Goal: Task Accomplishment & Management: Use online tool/utility

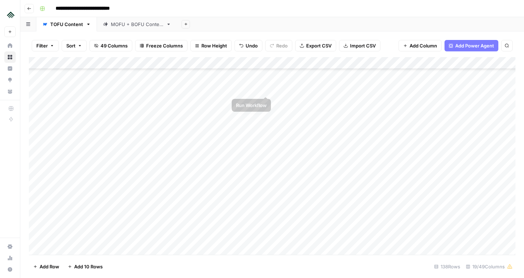
scroll to position [1330, 0]
click at [255, 139] on div "Add Column" at bounding box center [272, 155] width 486 height 197
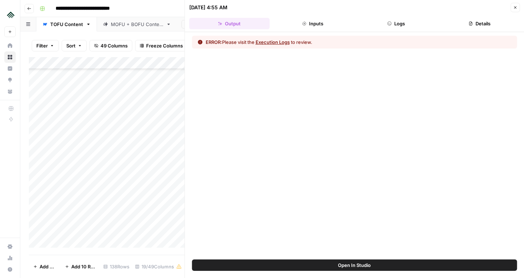
click at [392, 265] on button "Open In Studio" at bounding box center [354, 264] width 325 height 11
click at [516, 9] on icon "button" at bounding box center [515, 7] width 4 height 4
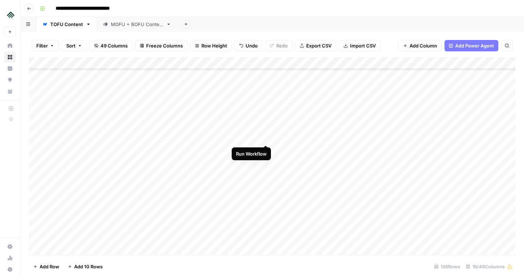
click at [265, 138] on div "Add Column" at bounding box center [272, 155] width 486 height 197
click at [265, 150] on div "Add Column" at bounding box center [272, 155] width 486 height 197
click at [266, 138] on div "Add Column" at bounding box center [272, 155] width 486 height 197
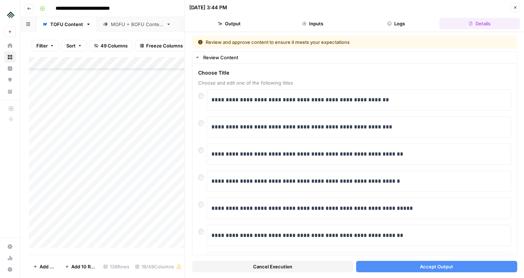
click at [515, 7] on icon "button" at bounding box center [515, 7] width 2 height 2
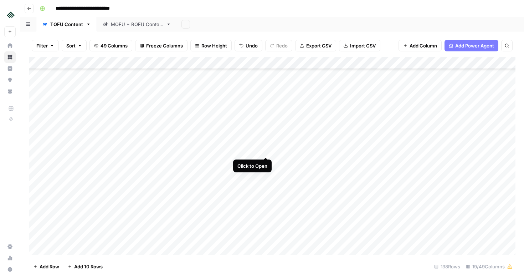
click at [264, 150] on div "Add Column" at bounding box center [272, 155] width 486 height 197
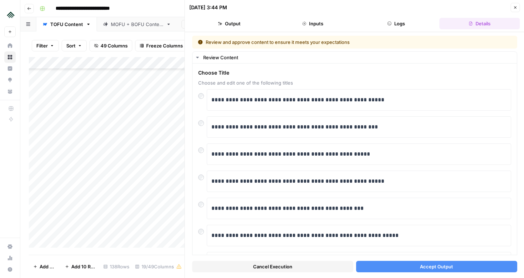
click at [517, 10] on button "Close" at bounding box center [514, 7] width 9 height 9
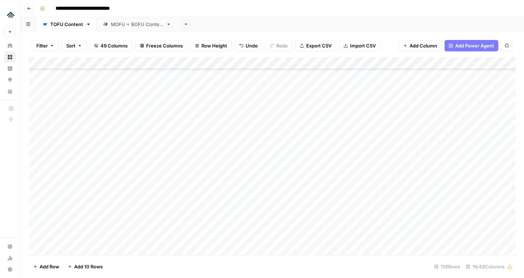
scroll to position [1110, 0]
click at [149, 27] on div "MOFU + BOFU Content" at bounding box center [137, 24] width 52 height 7
click at [58, 24] on div "TOFU Content" at bounding box center [66, 24] width 33 height 7
click at [138, 24] on div "MOFU + BOFU Content" at bounding box center [137, 24] width 52 height 7
click at [215, 63] on div "Add Column" at bounding box center [272, 93] width 486 height 72
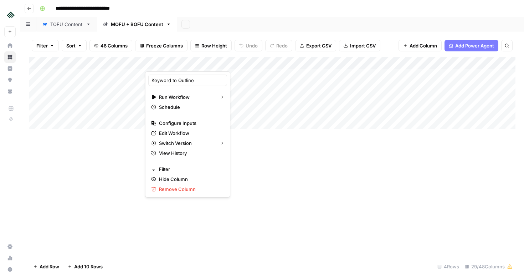
click at [286, 166] on div "Add Column" at bounding box center [272, 155] width 486 height 197
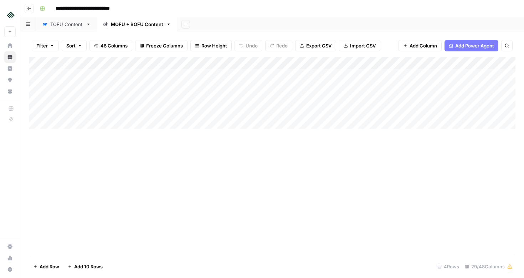
click at [214, 63] on div "Add Column" at bounding box center [272, 93] width 486 height 72
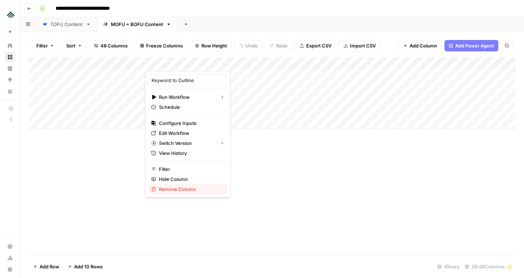
click at [180, 191] on span "Remove Column" at bounding box center [190, 188] width 62 height 7
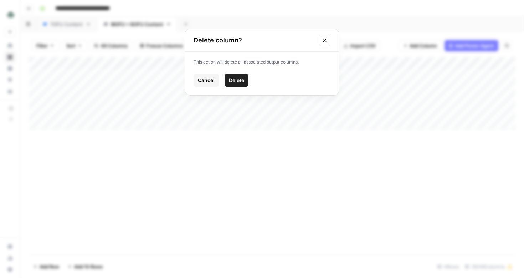
click at [234, 80] on span "Delete" at bounding box center [236, 80] width 15 height 7
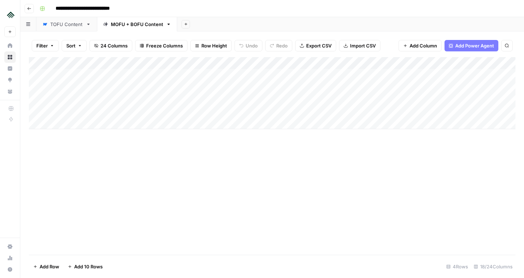
click at [233, 62] on div "Add Column" at bounding box center [272, 93] width 486 height 72
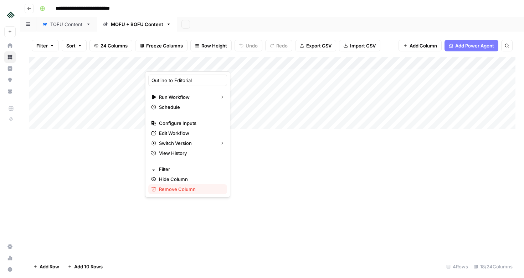
click at [178, 191] on span "Remove Column" at bounding box center [190, 188] width 62 height 7
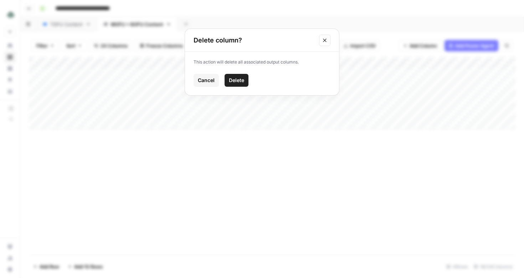
click at [242, 84] on button "Delete" at bounding box center [236, 80] width 24 height 13
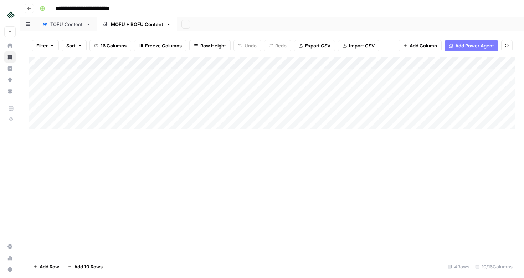
click at [195, 63] on div "Add Column" at bounding box center [272, 93] width 486 height 72
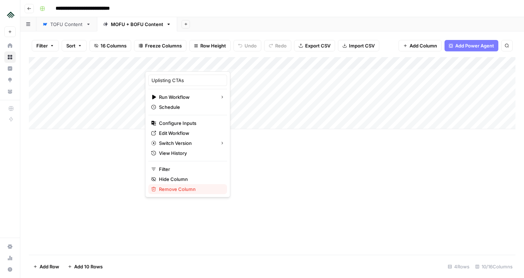
click at [190, 188] on span "Remove Column" at bounding box center [190, 188] width 62 height 7
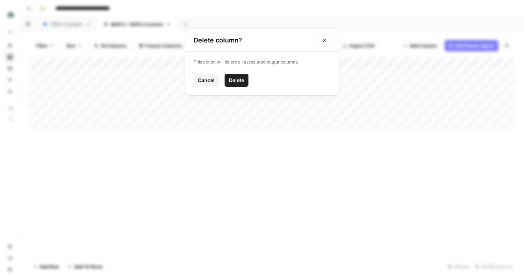
click at [238, 78] on span "Delete" at bounding box center [236, 80] width 15 height 7
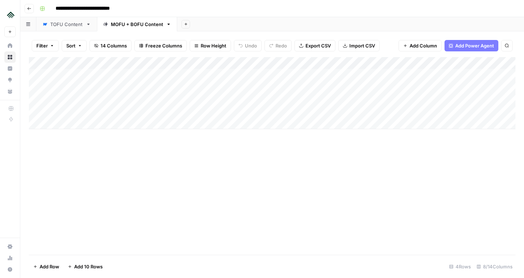
click at [194, 63] on div "Add Column" at bounding box center [272, 93] width 486 height 72
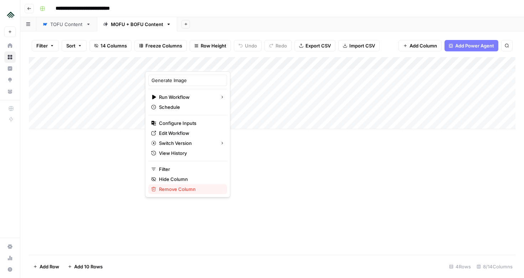
click at [193, 189] on span "Remove Column" at bounding box center [190, 188] width 62 height 7
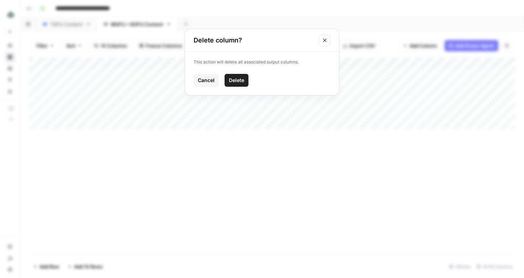
click at [237, 79] on span "Delete" at bounding box center [236, 80] width 15 height 7
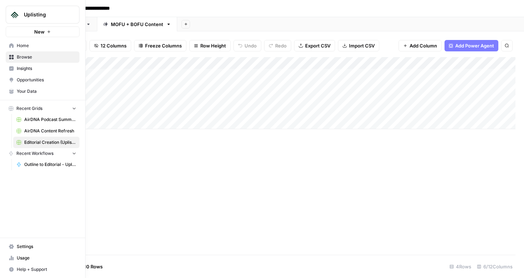
click at [20, 59] on span "Browse" at bounding box center [47, 57] width 60 height 6
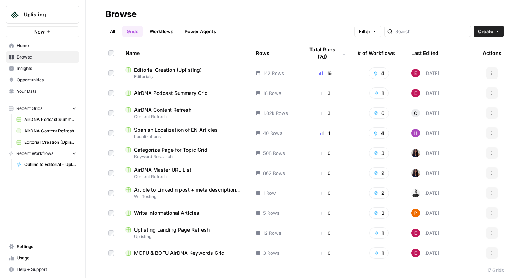
scroll to position [1, 0]
click at [164, 26] on link "Workflows" at bounding box center [161, 31] width 32 height 11
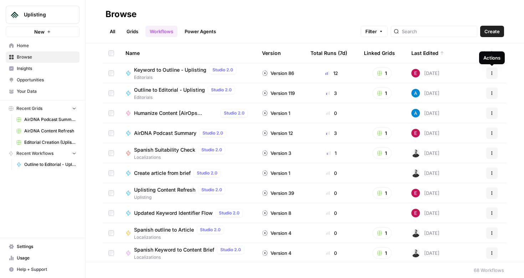
click at [491, 73] on icon "button" at bounding box center [492, 73] width 4 height 4
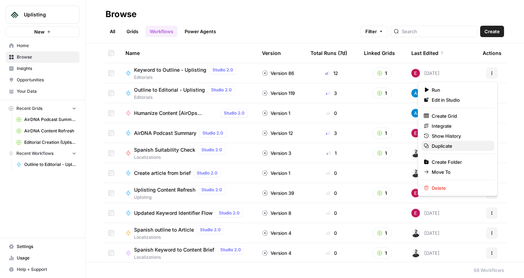
click at [448, 146] on span "Duplicate" at bounding box center [459, 145] width 57 height 7
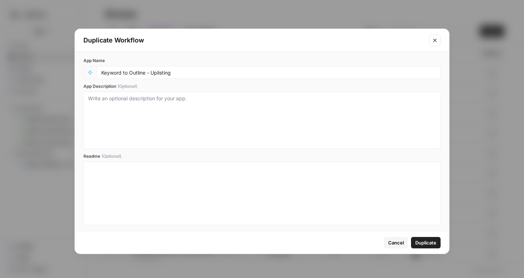
click at [152, 69] on div "Keyword to Outline - Uplisting" at bounding box center [269, 72] width 344 height 13
click at [105, 69] on input "Keyword to Outline - Uplisting" at bounding box center [268, 72] width 335 height 6
click at [99, 73] on div "Keyword to Outline - Uplisting" at bounding box center [269, 72] width 344 height 13
click at [102, 73] on input "Keyword to Outline - Uplisting" at bounding box center [268, 72] width 335 height 6
drag, startPoint x: 201, startPoint y: 73, endPoint x: 281, endPoint y: 74, distance: 80.2
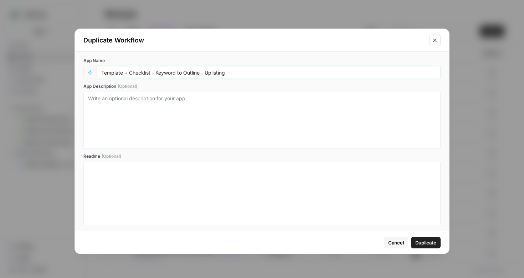
click at [281, 74] on input "Template + Checklist - Keyword to Outline - Uplisting" at bounding box center [268, 72] width 335 height 6
type input "Template + Checklist - Keyword to Outline"
click at [428, 243] on span "Duplicate" at bounding box center [425, 242] width 21 height 7
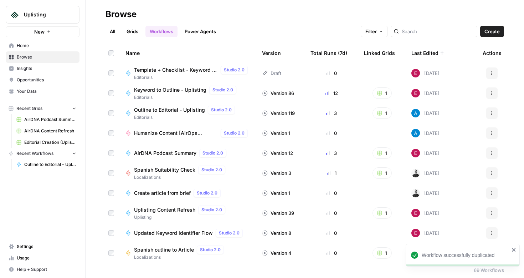
click at [163, 68] on span "Template + Checklist - Keyword to Outline" at bounding box center [176, 69] width 84 height 7
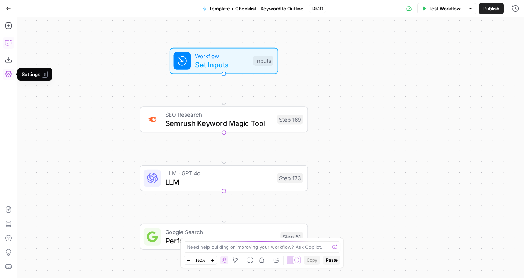
click at [9, 42] on icon "button" at bounding box center [8, 42] width 7 height 7
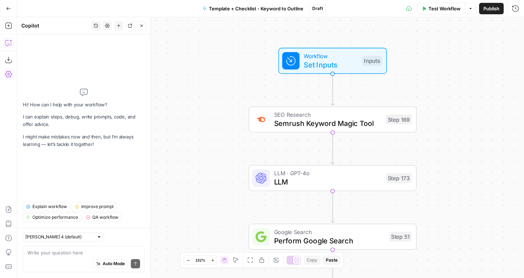
click at [62, 258] on div "Auto Mode Send" at bounding box center [83, 264] width 113 height 16
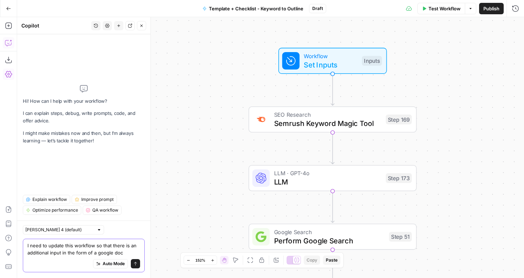
type textarea "I need to update this workflow so that there is an additional input in the form…"
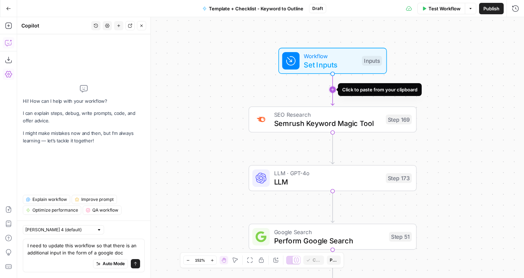
click at [331, 89] on icon "Edge from start to step_169" at bounding box center [332, 89] width 3 height 31
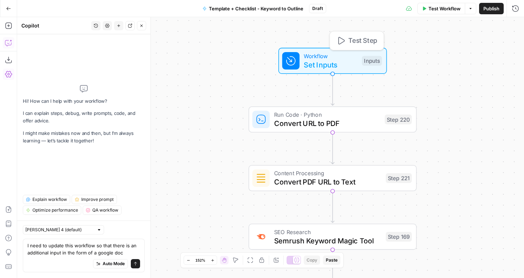
click at [335, 58] on span "Workflow" at bounding box center [331, 56] width 54 height 9
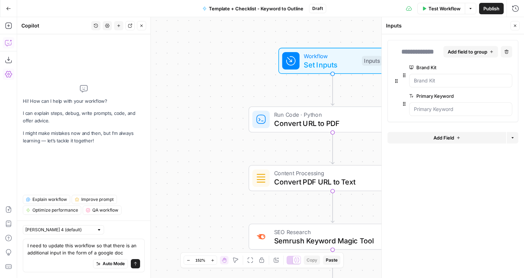
click at [447, 136] on span "Add Field" at bounding box center [443, 137] width 21 height 7
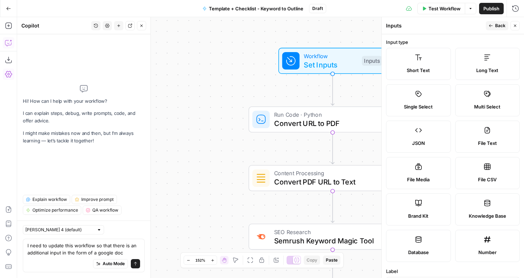
click at [420, 70] on span "Short Text" at bounding box center [418, 70] width 23 height 7
click at [407, 65] on label "Short Text" at bounding box center [418, 64] width 65 height 32
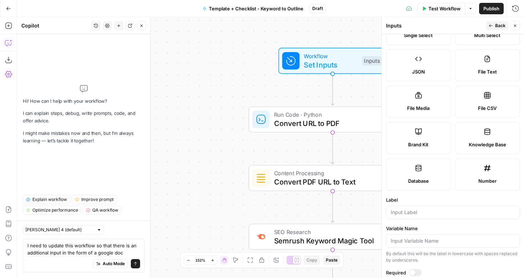
scroll to position [107, 0]
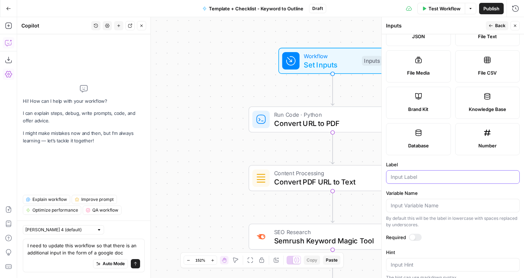
click at [428, 179] on input "Label" at bounding box center [453, 176] width 124 height 7
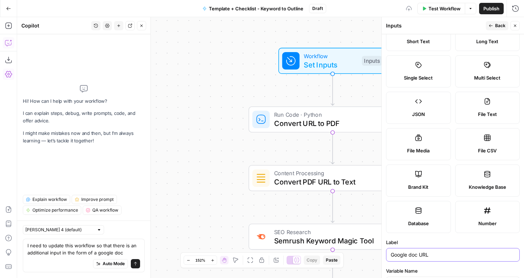
scroll to position [17, 0]
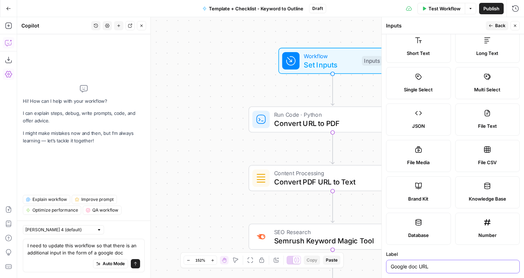
type input "Google doc URL"
click at [501, 24] on span "Back" at bounding box center [500, 25] width 10 height 6
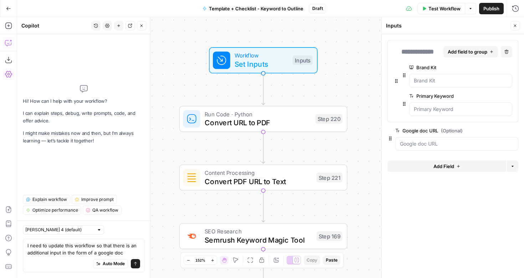
click at [353, 79] on div "true false Workflow Set Inputs Inputs Run Code · Python Convert URL to PDF Step…" at bounding box center [270, 147] width 507 height 260
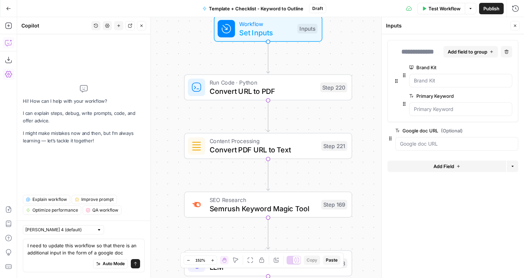
click at [290, 83] on span "Run Code · Python" at bounding box center [263, 82] width 106 height 9
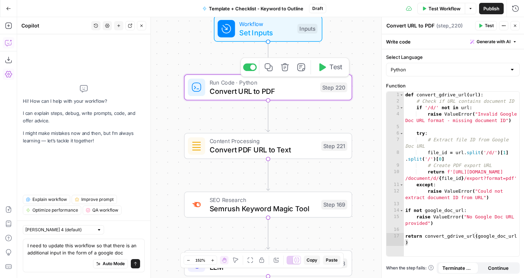
click at [367, 43] on div "true false Workflow Set Inputs Inputs Run Code · Python Convert URL to PDF Step…" at bounding box center [270, 147] width 507 height 260
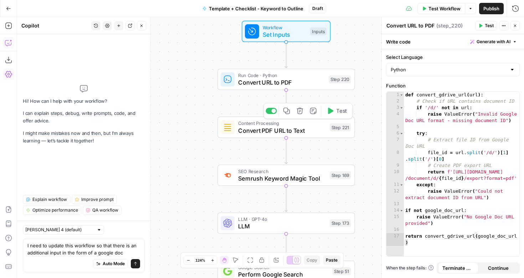
click at [306, 128] on span "Convert PDF URL to Text" at bounding box center [282, 130] width 88 height 9
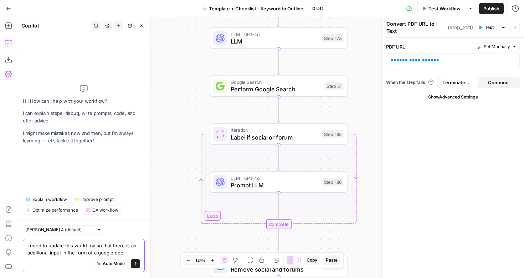
click at [76, 248] on textarea "I need to update this workflow so that there is an additional input in the form…" at bounding box center [83, 249] width 113 height 14
drag, startPoint x: 94, startPoint y: 246, endPoint x: 135, endPoint y: 255, distance: 41.9
click at [135, 255] on textarea "I need to update this workflow so that there is an additional input in the form…" at bounding box center [83, 249] width 113 height 14
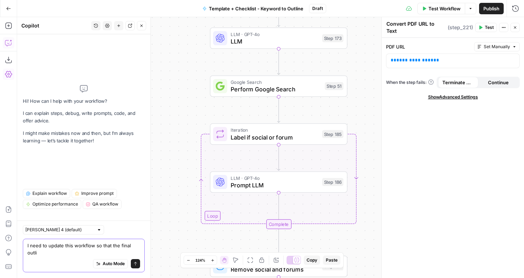
scroll to position [0, 0]
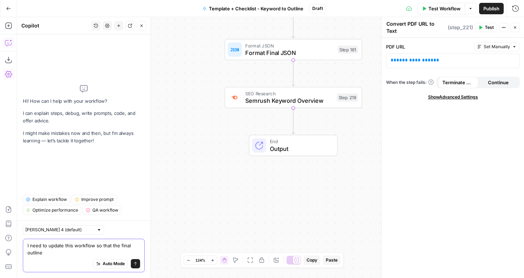
type textarea "I need to update this workflow so that the final outline"
click at [276, 142] on span "End" at bounding box center [300, 141] width 60 height 7
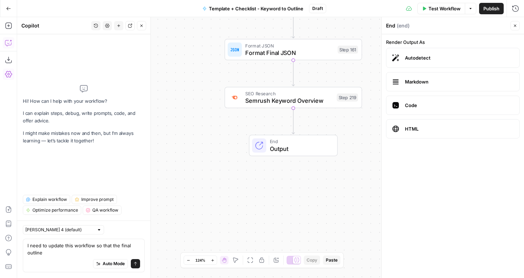
click at [288, 144] on span "Output" at bounding box center [300, 148] width 60 height 9
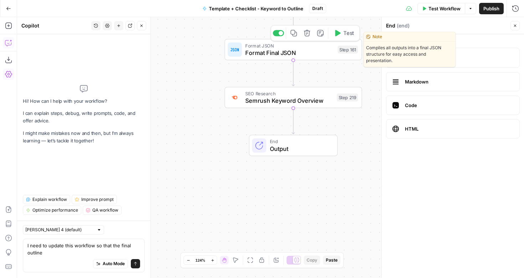
click at [283, 48] on span "Format Final JSON" at bounding box center [289, 52] width 89 height 9
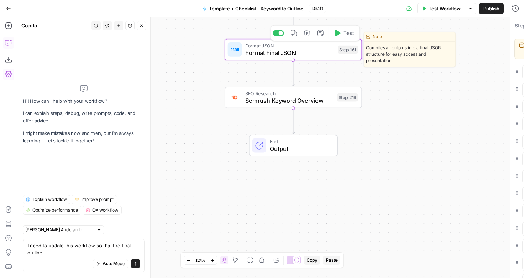
type textarea "Format Final JSON"
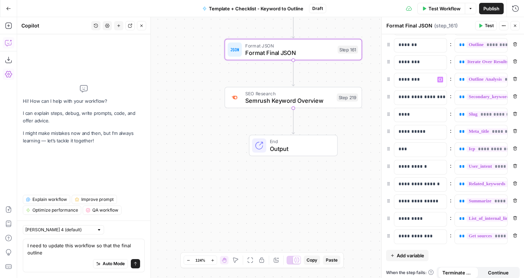
scroll to position [66, 0]
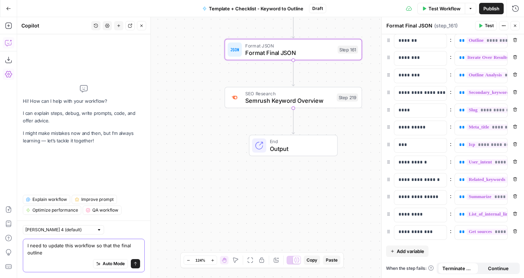
click at [92, 252] on textarea "I need to update this workflow so that the final outline" at bounding box center [83, 249] width 113 height 14
drag, startPoint x: 112, startPoint y: 246, endPoint x: 119, endPoint y: 257, distance: 12.8
click at [118, 257] on div "I need to update this workflow so that the final outline I need to update this …" at bounding box center [84, 254] width 122 height 33
click at [48, 252] on textarea "I need to update this workflow so that the outline output includes" at bounding box center [83, 249] width 113 height 14
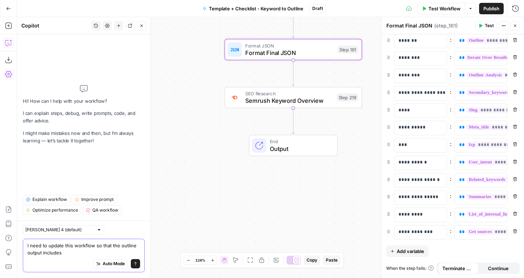
click at [48, 252] on textarea "I need to update this workflow so that the outline output includes" at bounding box center [83, 249] width 113 height 14
click at [50, 252] on textarea "I need to update this workflow so that the outline output references" at bounding box center [83, 249] width 113 height 14
drag, startPoint x: 73, startPoint y: 253, endPoint x: 120, endPoint y: 253, distance: 47.4
click at [120, 253] on textarea "I need to update this workflow so that the outline output incorporates insights…" at bounding box center [83, 249] width 113 height 14
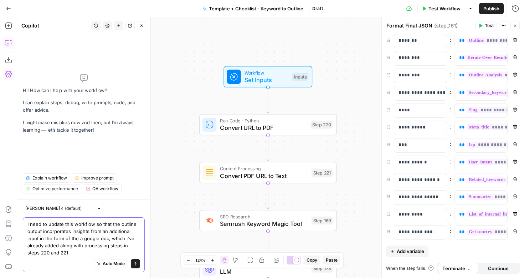
click at [112, 248] on textarea "I need to update this workflow so that the outline output incorporates insights…" at bounding box center [83, 238] width 113 height 36
click at [121, 247] on textarea "I need to update this workflow so that the outline output incorporates insights…" at bounding box center [83, 238] width 113 height 36
click at [112, 253] on textarea "I need to update this workflow so that the outline output incorporates insights…" at bounding box center [83, 238] width 113 height 36
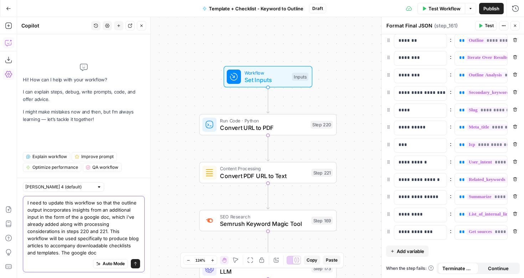
click at [106, 218] on textarea "I need to update this workflow so that the outline output incorporates insights…" at bounding box center [83, 227] width 113 height 57
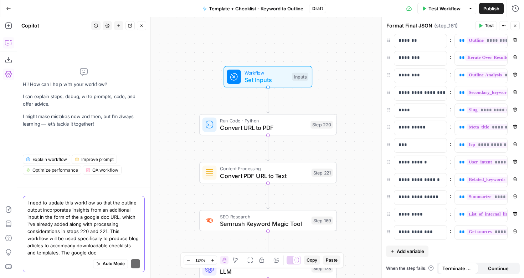
click at [98, 255] on textarea "I need to update this workflow so that the outline output incorporates insights…" at bounding box center [83, 227] width 113 height 57
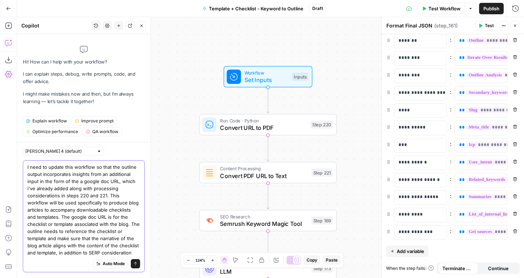
type textarea "I need to update this workflow so that the outline output incorporates insights…"
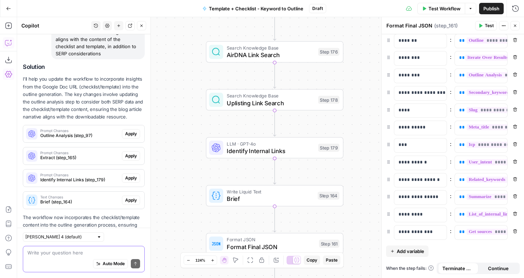
scroll to position [163, 0]
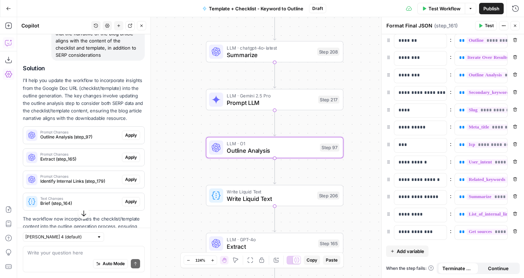
click at [88, 138] on span "Outline Analysis (step_97)" at bounding box center [79, 137] width 79 height 6
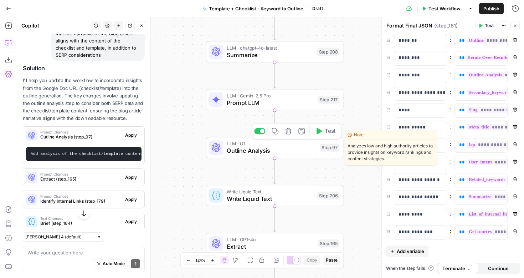
click at [256, 146] on span "Outline Analysis" at bounding box center [271, 150] width 89 height 9
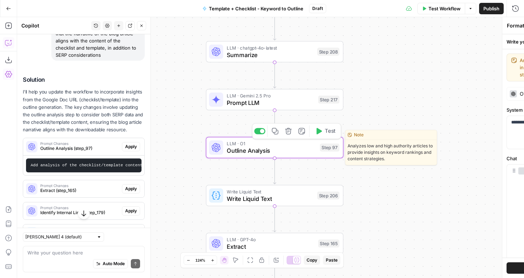
type textarea "Outline Analysis"
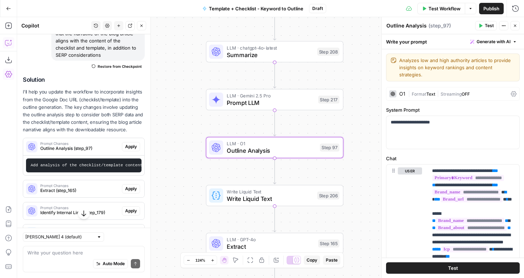
click at [133, 146] on span "Apply" at bounding box center [131, 146] width 12 height 6
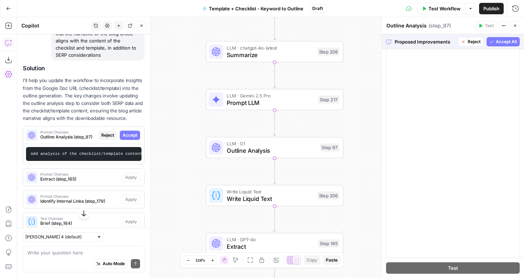
scroll to position [228, 0]
click at [502, 43] on span "Accept All" at bounding box center [506, 41] width 21 height 6
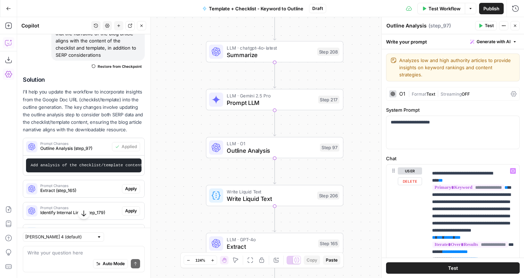
scroll to position [298, 0]
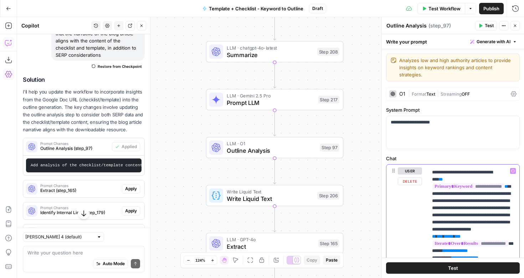
drag, startPoint x: 440, startPoint y: 200, endPoint x: 424, endPoint y: 190, distance: 19.4
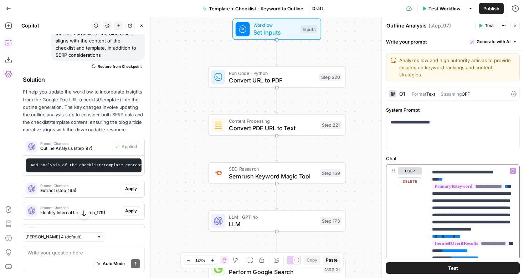
drag, startPoint x: 432, startPoint y: 180, endPoint x: 497, endPoint y: 209, distance: 71.2
drag, startPoint x: 439, startPoint y: 199, endPoint x: 429, endPoint y: 188, distance: 14.4
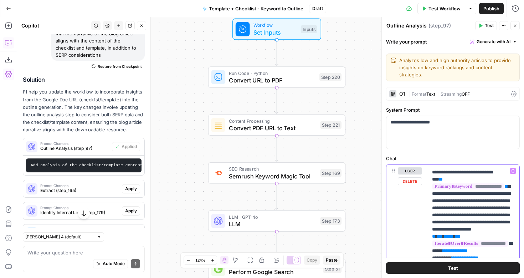
copy p "**********"
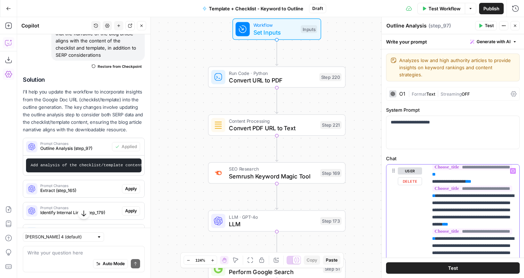
scroll to position [1402, 0]
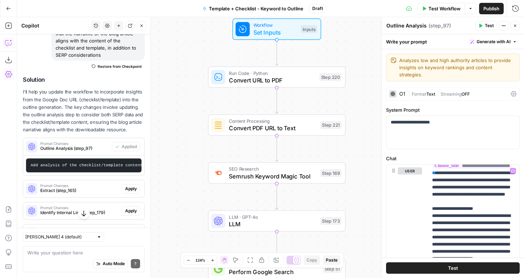
click at [487, 5] on span "Publish" at bounding box center [491, 8] width 16 height 7
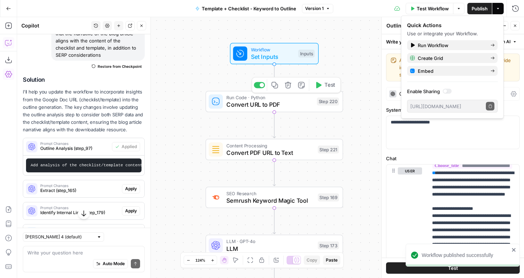
click at [294, 160] on div "Content Processing Convert PDF URL to Text Step 221 Copy step Delete step Add N…" at bounding box center [275, 149] width 138 height 21
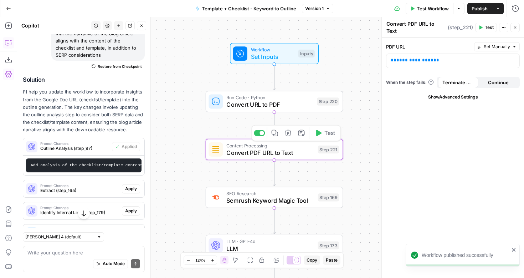
click at [327, 133] on span "Test" at bounding box center [329, 133] width 11 height 8
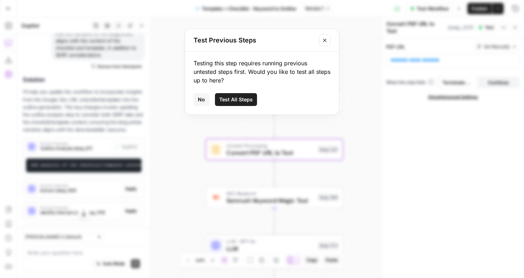
click at [248, 96] on span "Test All Steps" at bounding box center [235, 99] width 33 height 7
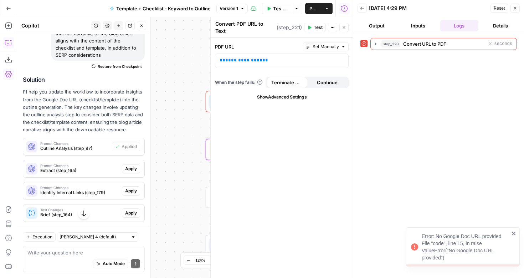
click at [515, 231] on icon "close" at bounding box center [513, 233] width 5 height 6
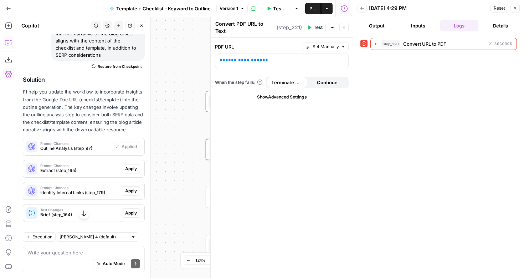
click at [515, 9] on icon "button" at bounding box center [515, 8] width 4 height 4
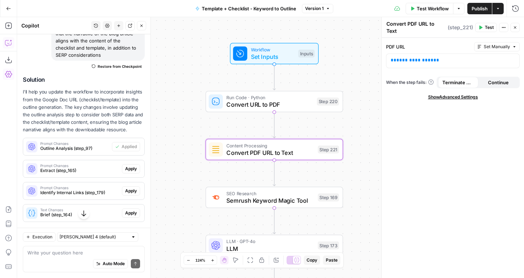
click at [456, 10] on icon "button" at bounding box center [458, 8] width 4 height 4
click at [444, 11] on span "Test Workflow" at bounding box center [433, 8] width 32 height 7
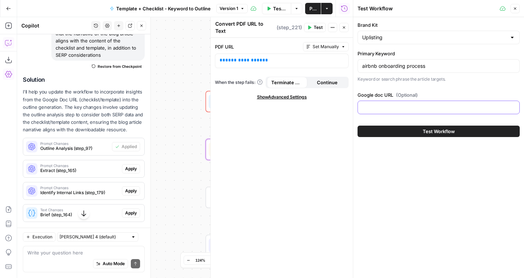
click at [424, 108] on input "Google doc URL (Optional)" at bounding box center [438, 107] width 153 height 7
click at [441, 105] on input "Google doc URL (Optional)" at bounding box center [438, 107] width 153 height 7
paste input "[URL][DOMAIN_NAME]"
type input "[URL][DOMAIN_NAME]"
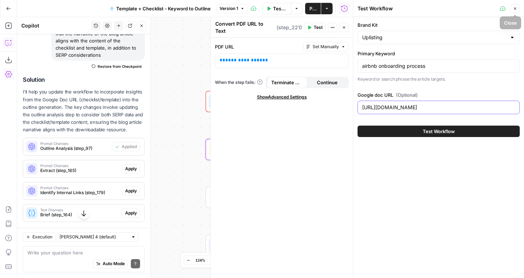
click at [357, 125] on button "Test Workflow" at bounding box center [438, 130] width 162 height 11
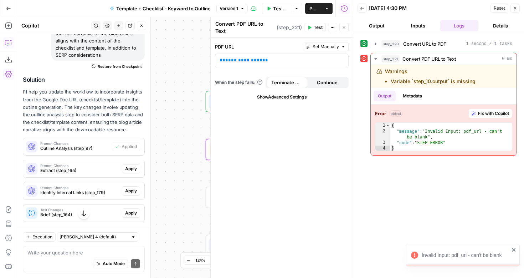
click at [512, 248] on icon "close" at bounding box center [514, 250] width 4 height 4
click at [514, 8] on icon "button" at bounding box center [515, 8] width 4 height 4
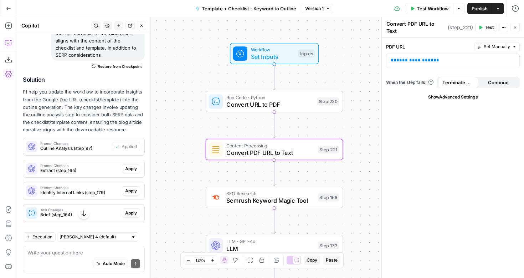
click at [286, 108] on span "Convert URL to PDF" at bounding box center [269, 104] width 87 height 9
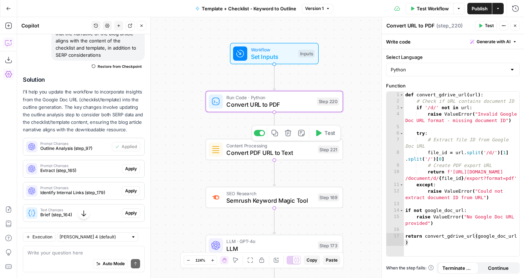
click at [268, 154] on span "Convert PDF URL to Text" at bounding box center [270, 152] width 88 height 9
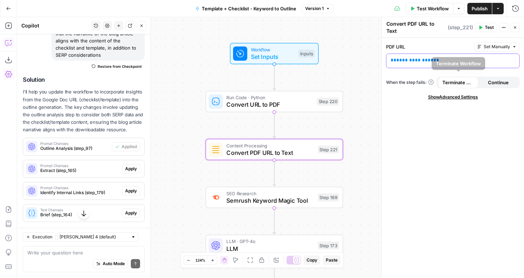
click at [425, 54] on div "**********" at bounding box center [452, 61] width 133 height 14
click at [409, 58] on span "**********" at bounding box center [414, 60] width 37 height 5
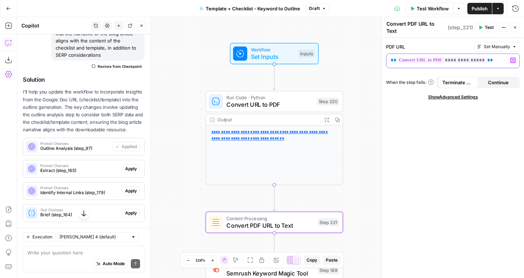
click at [492, 58] on p "**********" at bounding box center [453, 60] width 124 height 7
click at [363, 188] on div "**********" at bounding box center [270, 147] width 507 height 260
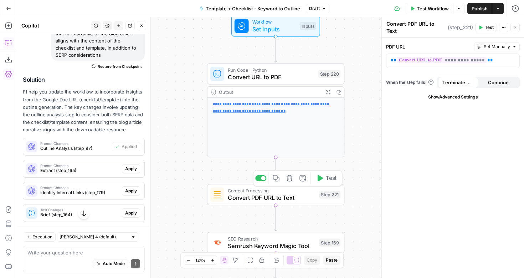
click at [322, 179] on icon "button" at bounding box center [319, 177] width 7 height 7
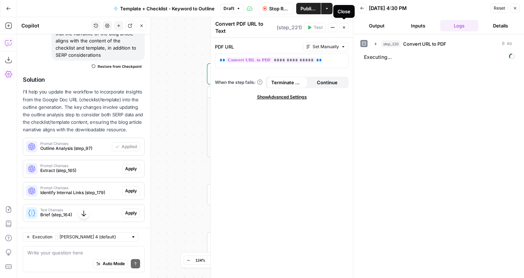
click at [346, 25] on button "Close" at bounding box center [343, 27] width 9 height 9
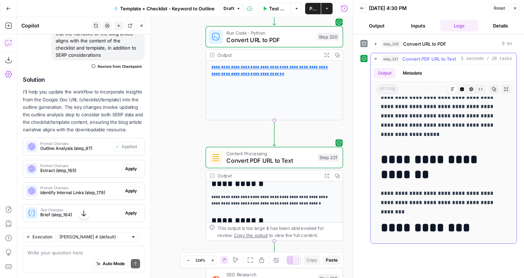
scroll to position [797, 0]
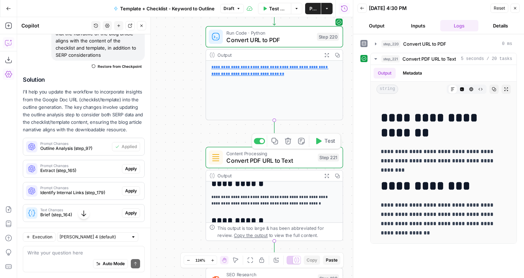
click at [179, 197] on div "**********" at bounding box center [185, 147] width 336 height 260
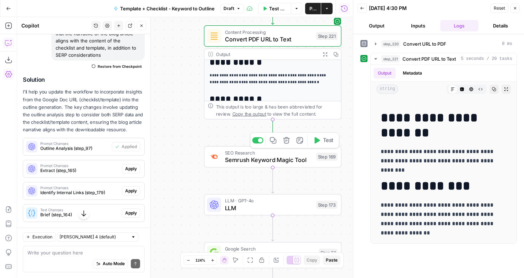
click at [267, 163] on span "Semrush Keyword Magic Tool" at bounding box center [269, 159] width 88 height 9
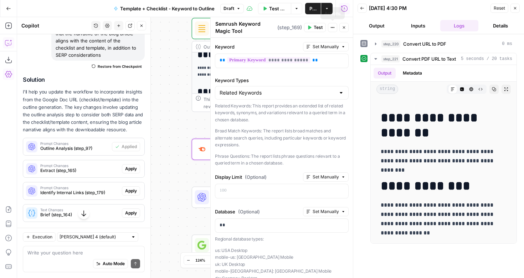
click at [344, 26] on icon "button" at bounding box center [344, 27] width 4 height 4
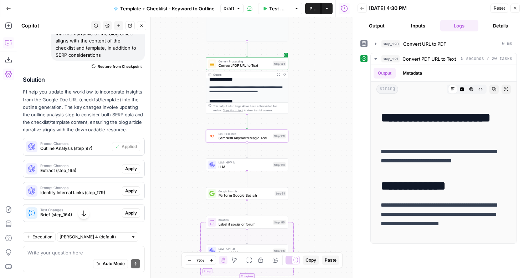
click at [242, 139] on span "Semrush Keyword Magic Tool" at bounding box center [244, 137] width 53 height 5
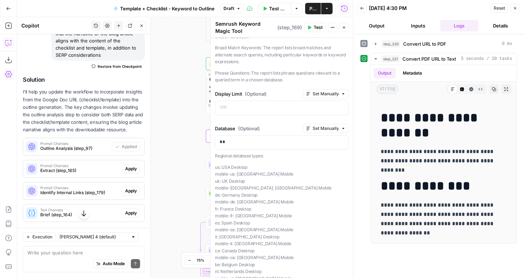
scroll to position [0, 0]
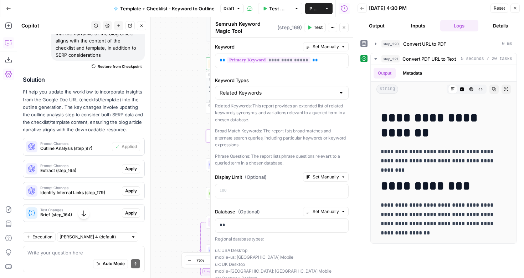
click at [516, 7] on icon "button" at bounding box center [515, 8] width 4 height 4
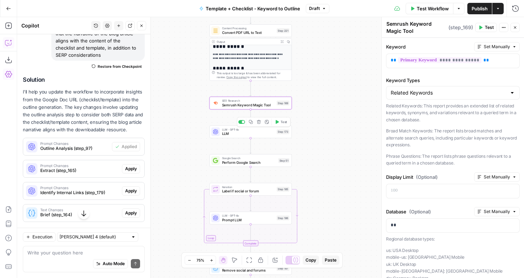
click at [260, 133] on span "LLM" at bounding box center [248, 133] width 53 height 5
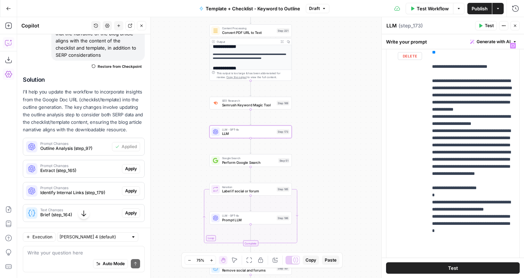
scroll to position [125, 0]
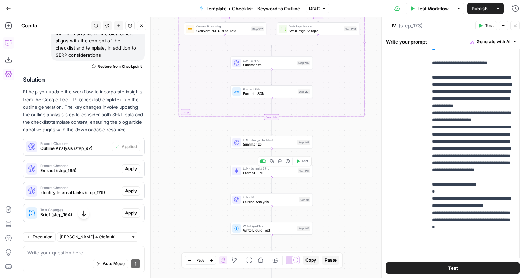
click at [280, 170] on span "Prompt LLM" at bounding box center [269, 172] width 53 height 5
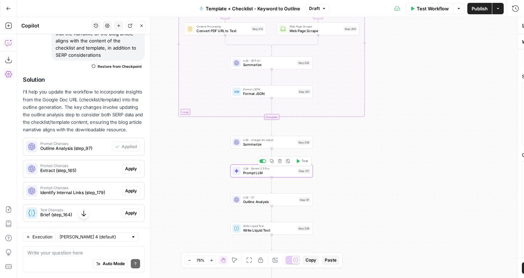
type textarea "Prompt LLM"
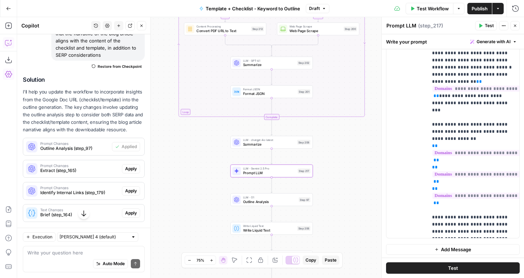
scroll to position [200, 0]
click at [363, 178] on div "**********" at bounding box center [270, 147] width 507 height 260
click at [275, 200] on span "Outline Analysis" at bounding box center [270, 200] width 54 height 5
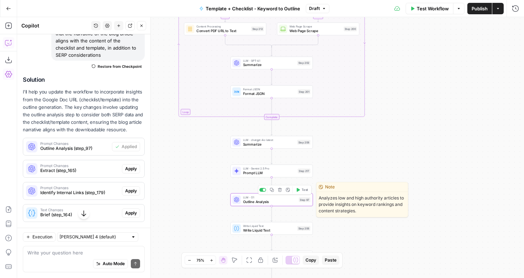
type textarea "Outline Analysis"
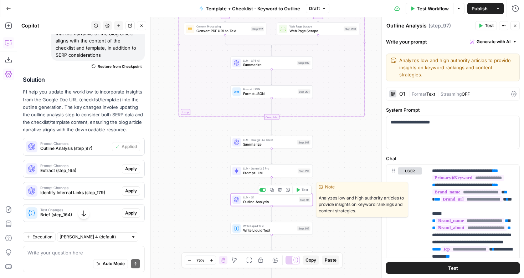
click at [305, 188] on span "Test" at bounding box center [304, 189] width 6 height 5
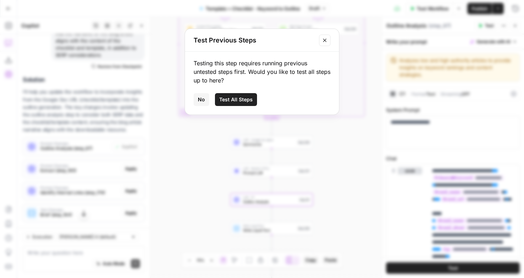
click at [240, 97] on span "Test All Steps" at bounding box center [235, 99] width 33 height 7
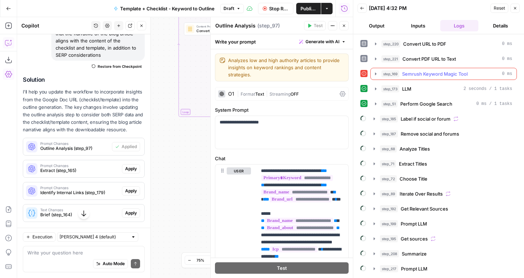
click at [375, 73] on icon "button" at bounding box center [375, 73] width 1 height 2
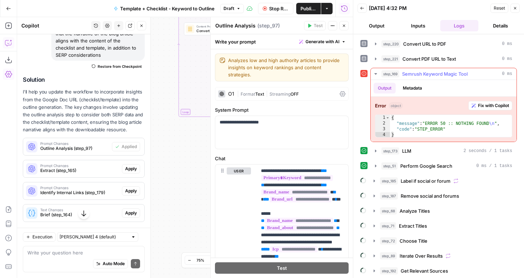
click at [375, 73] on icon "button" at bounding box center [376, 74] width 6 height 6
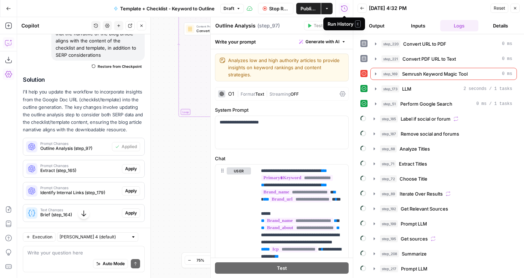
click at [270, 8] on span "Stop Run" at bounding box center [279, 8] width 20 height 7
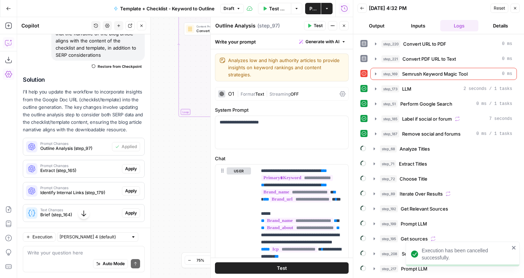
click at [295, 10] on icon "button" at bounding box center [296, 8] width 4 height 4
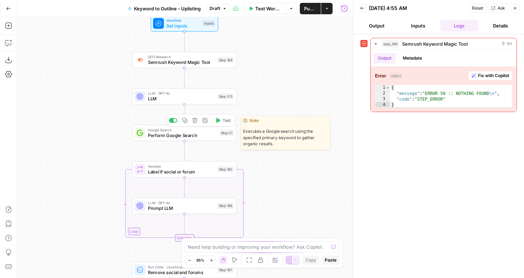
click at [195, 136] on span "Perform Google Search" at bounding box center [182, 134] width 69 height 7
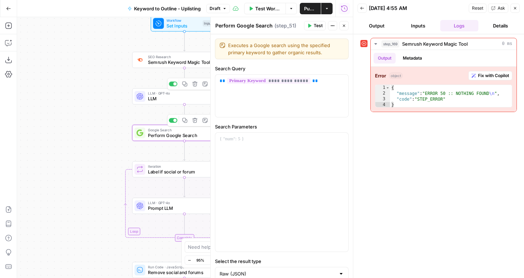
click at [170, 97] on span "LLM" at bounding box center [181, 98] width 67 height 7
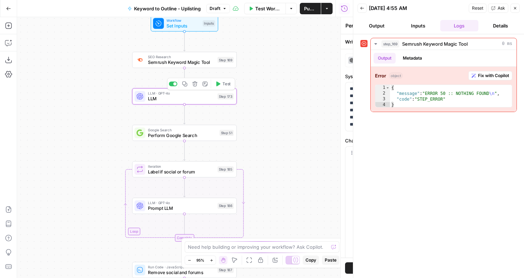
type textarea "LLM"
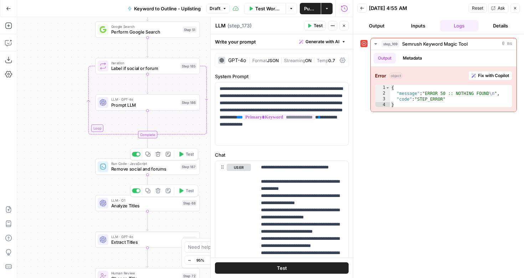
click at [124, 203] on span "Analyze Titles" at bounding box center [145, 205] width 68 height 7
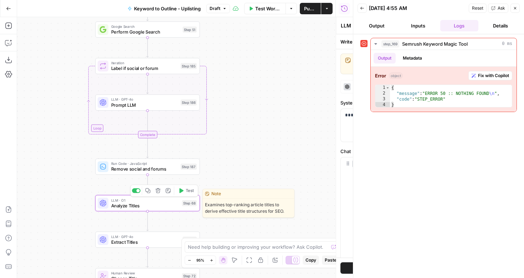
type textarea "Analyze Titles"
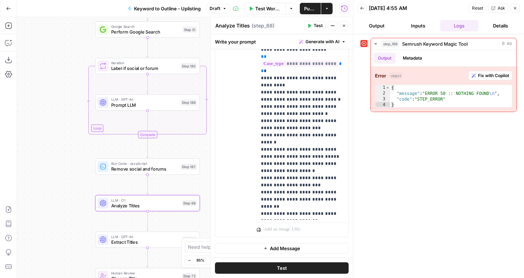
click at [343, 26] on icon "button" at bounding box center [344, 26] width 4 height 4
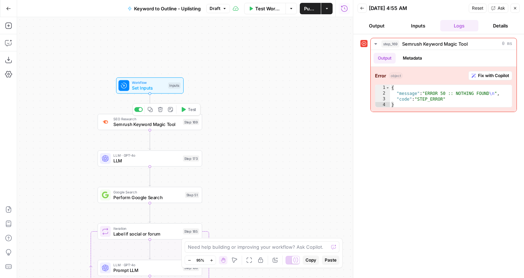
click at [182, 123] on div "SEO Research Semrush Keyword Magic Tool Step 169 Copy step Delete step Add Note…" at bounding box center [149, 121] width 99 height 11
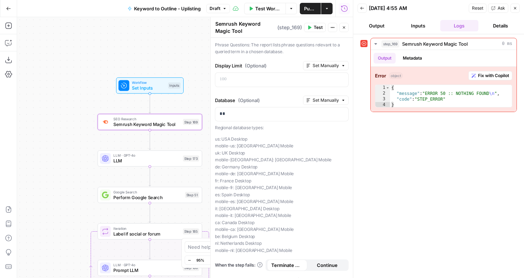
scroll to position [120, 0]
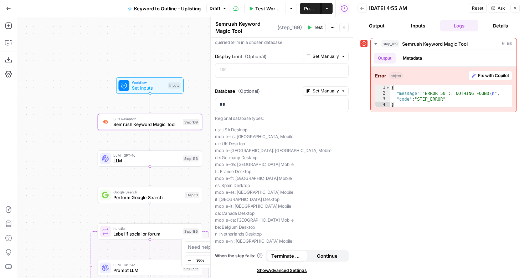
click at [317, 255] on span "Continue" at bounding box center [327, 255] width 21 height 7
click at [270, 10] on span "Test Workflow" at bounding box center [268, 8] width 26 height 7
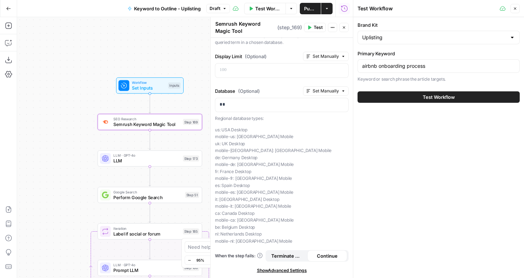
click at [422, 96] on button "Test Workflow" at bounding box center [438, 96] width 162 height 11
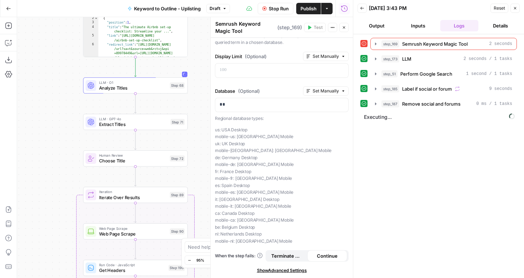
click at [281, 7] on span "Stop Run" at bounding box center [279, 8] width 20 height 7
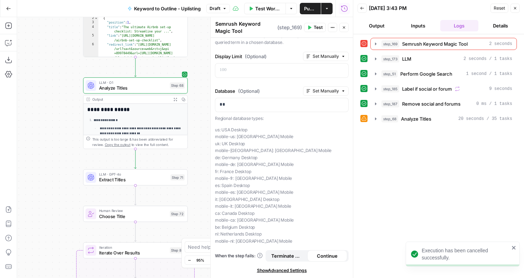
click at [307, 11] on span "Publish" at bounding box center [310, 8] width 12 height 7
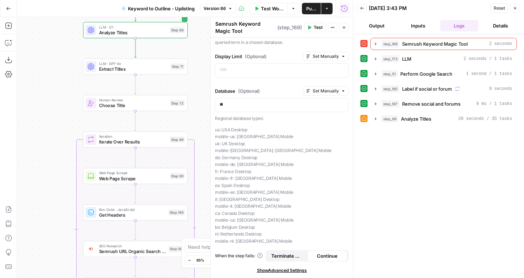
scroll to position [90, 0]
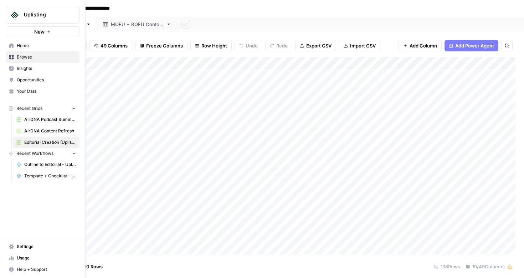
click at [44, 116] on span "AirDNA Podcast Summary Grid" at bounding box center [50, 119] width 52 height 6
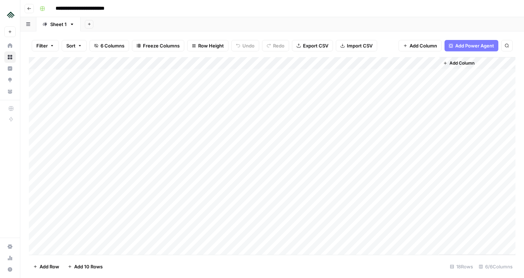
click at [230, 65] on div "Add Column" at bounding box center [272, 155] width 486 height 197
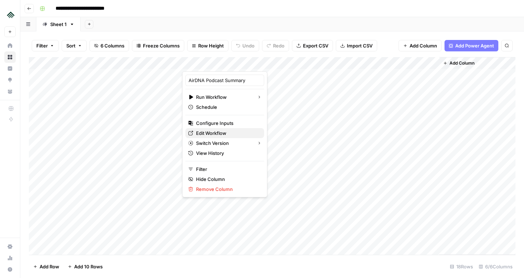
click at [221, 132] on span "Edit Workflow" at bounding box center [227, 132] width 62 height 7
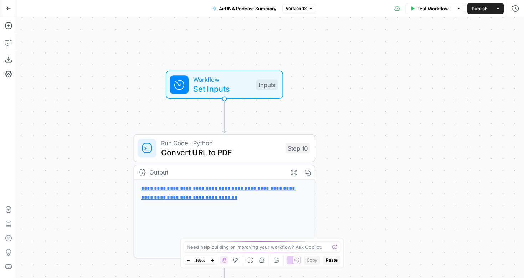
click at [219, 79] on span "Workflow" at bounding box center [222, 79] width 58 height 9
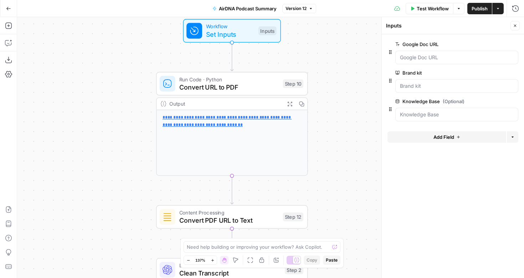
click at [243, 84] on span "Convert URL to PDF" at bounding box center [229, 87] width 100 height 10
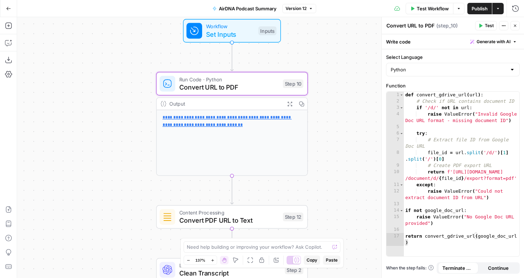
click at [335, 181] on div "**********" at bounding box center [270, 147] width 507 height 260
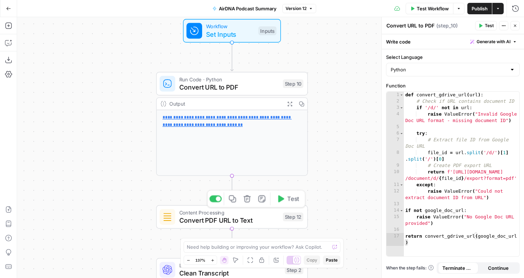
click at [246, 213] on span "Content Processing" at bounding box center [229, 212] width 100 height 8
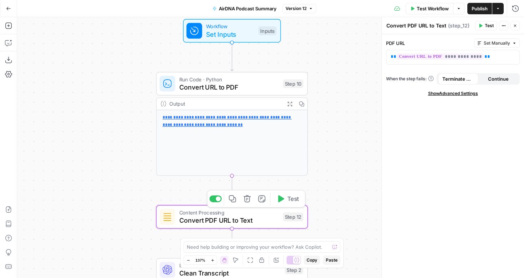
click at [348, 151] on div "**********" at bounding box center [270, 147] width 507 height 260
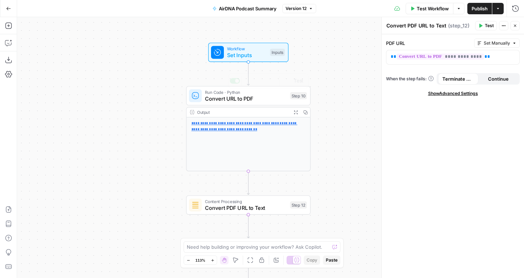
click at [253, 51] on span "Set Inputs" at bounding box center [247, 55] width 40 height 8
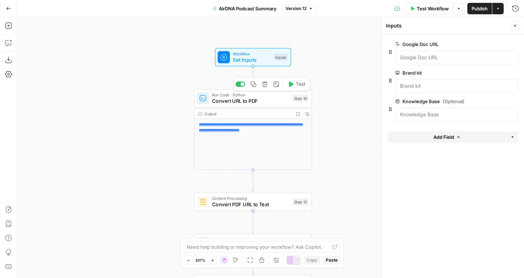
click at [274, 98] on span "Convert URL to PDF" at bounding box center [251, 100] width 78 height 7
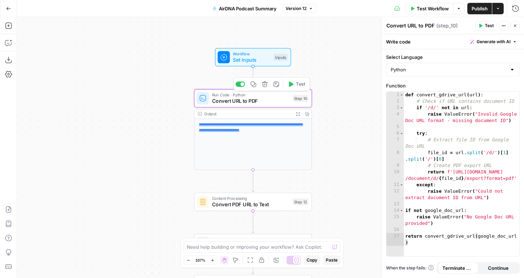
click at [154, 103] on div "**********" at bounding box center [270, 147] width 507 height 260
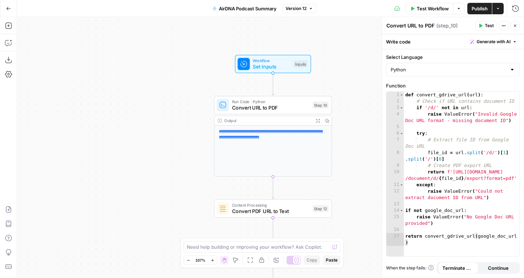
drag, startPoint x: 164, startPoint y: 94, endPoint x: 182, endPoint y: 92, distance: 18.3
click at [182, 92] on div "**********" at bounding box center [270, 147] width 507 height 260
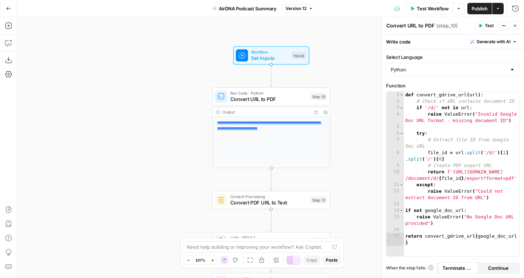
click at [188, 94] on div "**********" at bounding box center [270, 147] width 507 height 260
click at [236, 260] on icon "button" at bounding box center [236, 260] width 6 height 6
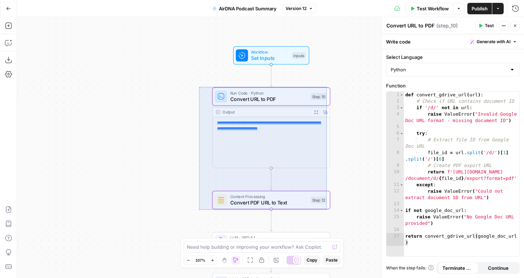
drag, startPoint x: 199, startPoint y: 87, endPoint x: 326, endPoint y: 209, distance: 176.9
click at [326, 209] on div "**********" at bounding box center [270, 147] width 507 height 260
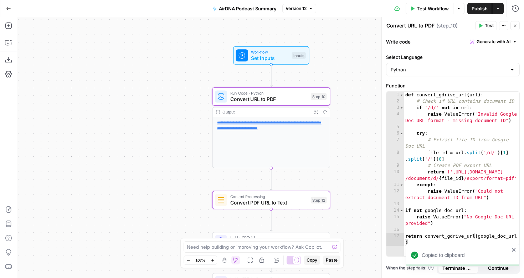
click at [286, 53] on span "Workflow" at bounding box center [270, 52] width 38 height 6
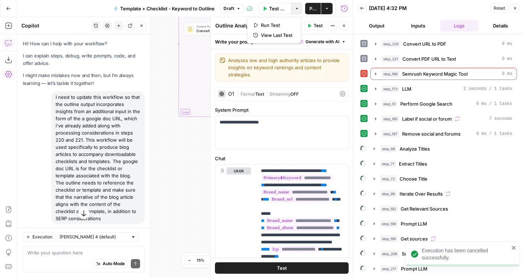
scroll to position [163, 0]
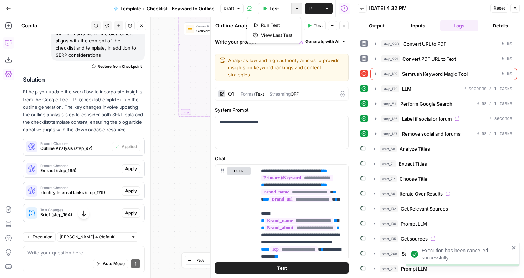
click at [286, 27] on span "Run Test" at bounding box center [276, 25] width 31 height 7
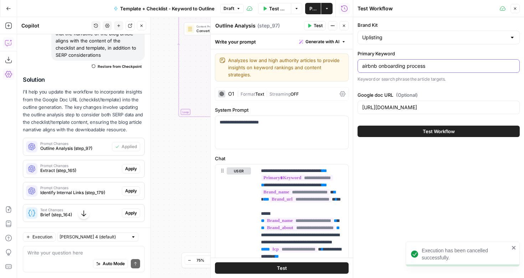
click at [433, 66] on input "airbnb onboarding process" at bounding box center [438, 65] width 153 height 7
type input "airbnb cleaning checklist"
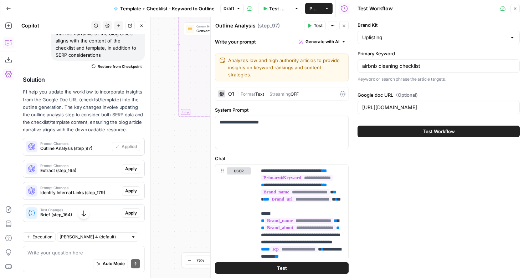
click at [474, 158] on div "Brand Kit Uplisting Primary Keyword airbnb cleaning checklist Keyword or search…" at bounding box center [438, 147] width 171 height 260
click at [515, 9] on icon "button" at bounding box center [515, 8] width 2 height 2
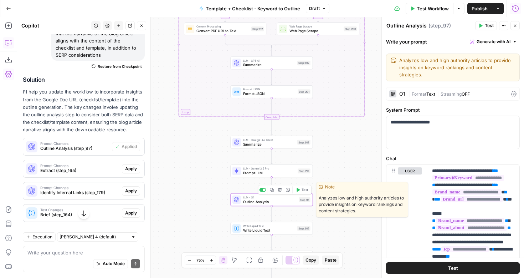
click at [301, 191] on span "Test" at bounding box center [304, 189] width 6 height 5
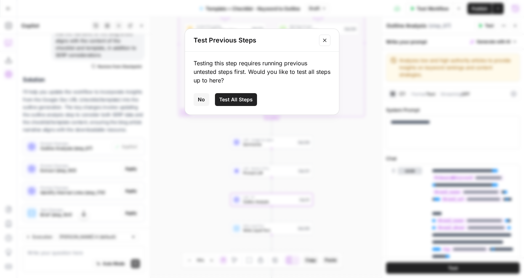
click at [235, 99] on span "Test All Steps" at bounding box center [235, 99] width 33 height 7
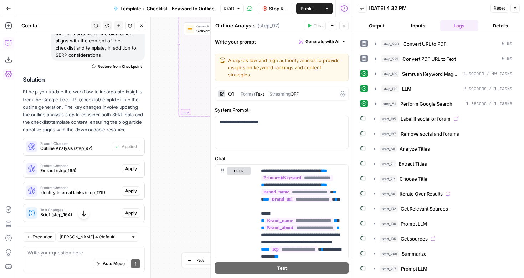
click at [345, 26] on icon "button" at bounding box center [344, 26] width 4 height 4
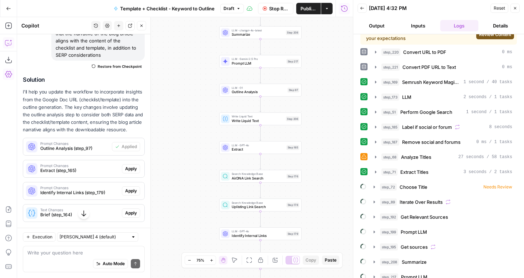
scroll to position [22, 0]
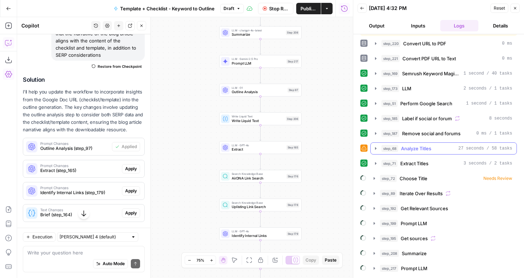
click at [376, 149] on icon "button" at bounding box center [376, 148] width 6 height 6
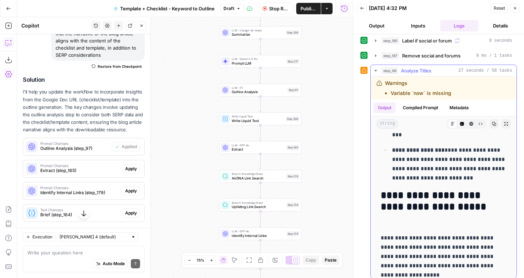
scroll to position [669, 0]
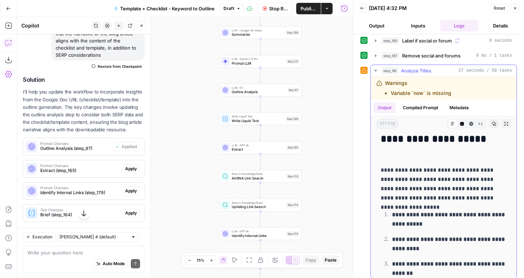
click at [375, 72] on icon "button" at bounding box center [376, 71] width 6 height 6
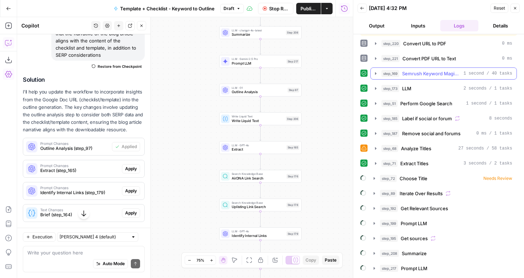
scroll to position [22, 0]
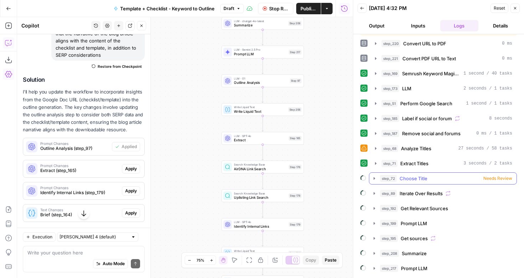
click at [374, 180] on icon "button" at bounding box center [374, 178] width 6 height 6
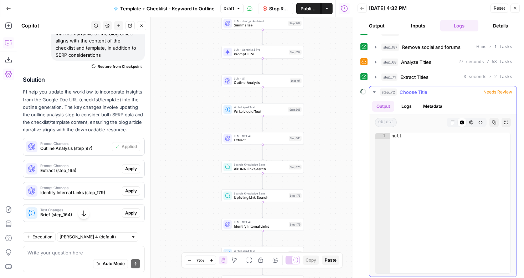
scroll to position [112, 0]
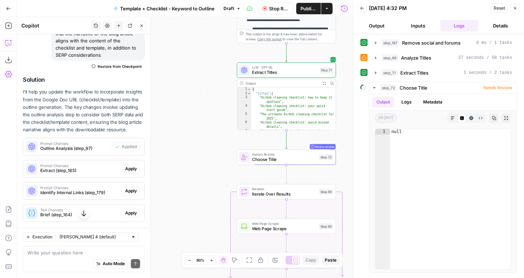
click at [412, 28] on button "Inputs" at bounding box center [418, 25] width 38 height 11
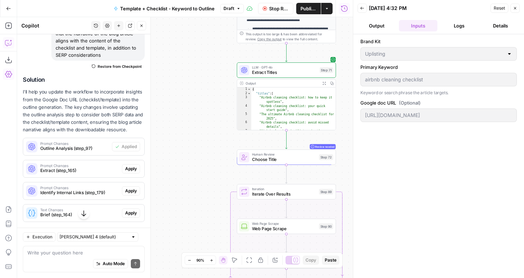
scroll to position [0, 0]
click at [381, 26] on button "Output" at bounding box center [376, 25] width 38 height 11
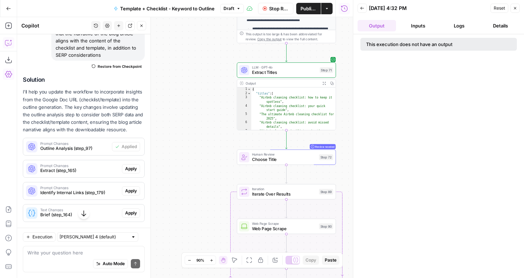
click at [458, 26] on button "Logs" at bounding box center [459, 25] width 38 height 11
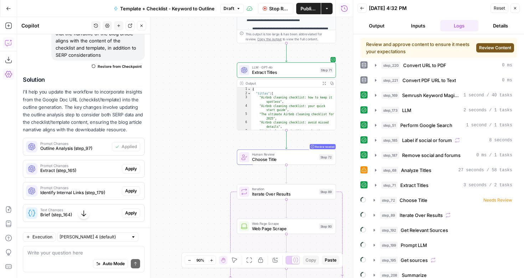
click at [497, 46] on span "Review Content" at bounding box center [495, 48] width 32 height 6
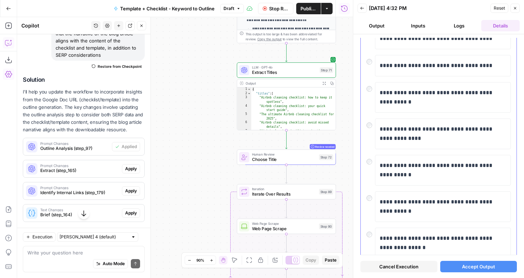
scroll to position [186, 0]
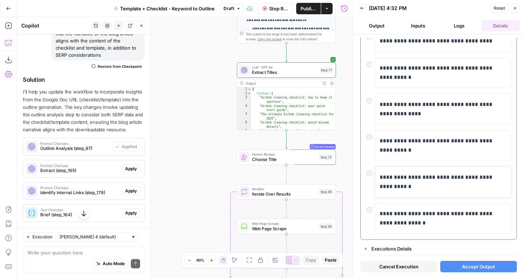
click at [381, 178] on p "**********" at bounding box center [442, 181] width 126 height 19
drag, startPoint x: 393, startPoint y: 176, endPoint x: 411, endPoint y: 177, distance: 17.8
click at [411, 177] on p "**********" at bounding box center [442, 181] width 126 height 19
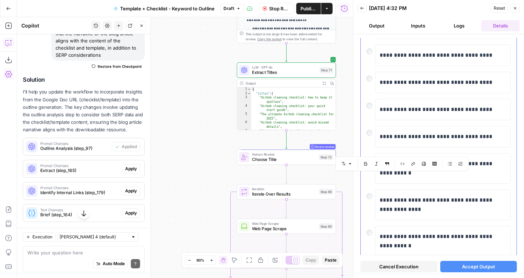
scroll to position [83, 0]
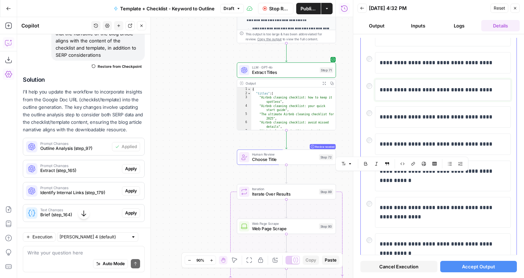
click at [392, 92] on p "**********" at bounding box center [442, 89] width 126 height 9
click at [435, 91] on p "**********" at bounding box center [442, 89] width 126 height 9
click at [460, 88] on p "**********" at bounding box center [442, 89] width 126 height 9
click at [462, 265] on span "Accept Output" at bounding box center [478, 266] width 33 height 7
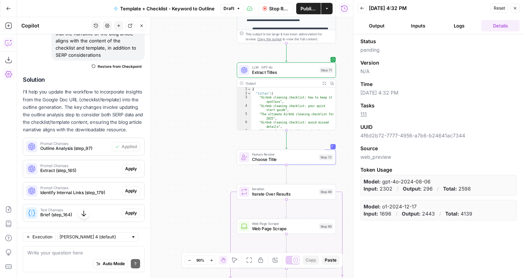
click at [455, 25] on button "Logs" at bounding box center [459, 25] width 38 height 11
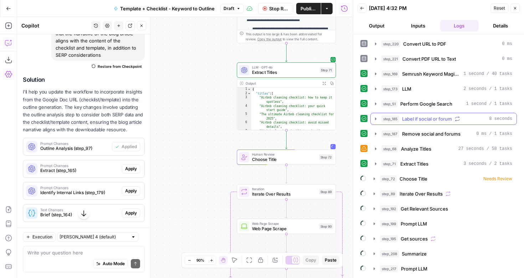
scroll to position [13, 0]
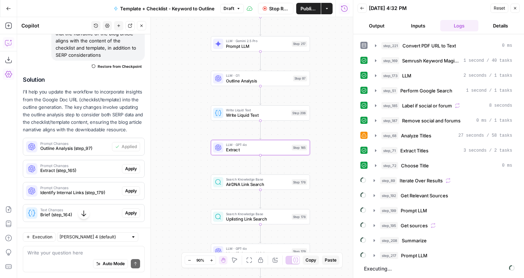
click at [86, 172] on span "Extract (step_165)" at bounding box center [79, 170] width 79 height 6
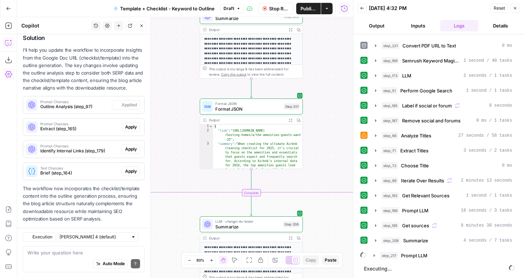
scroll to position [217, 0]
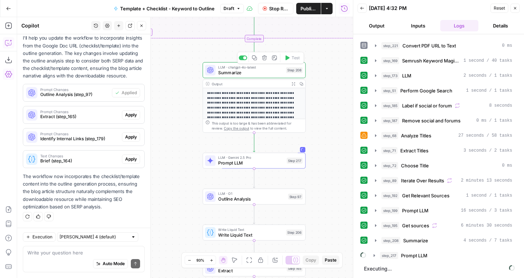
click at [272, 73] on span "Summarize" at bounding box center [250, 72] width 65 height 7
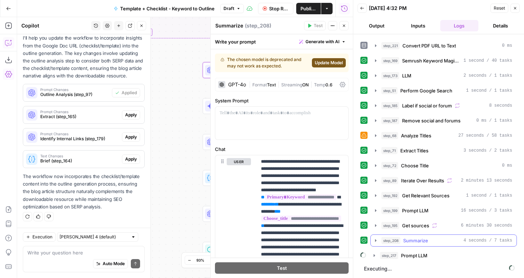
click at [375, 241] on icon "button" at bounding box center [375, 240] width 1 height 2
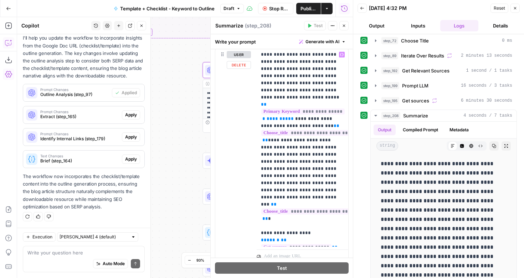
scroll to position [134, 0]
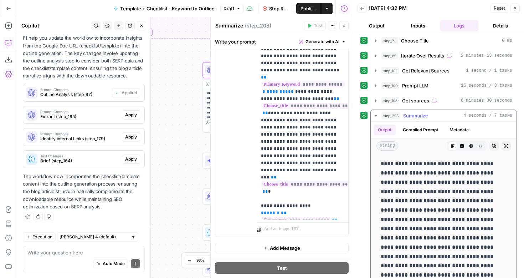
click at [374, 116] on icon "button" at bounding box center [376, 116] width 6 height 6
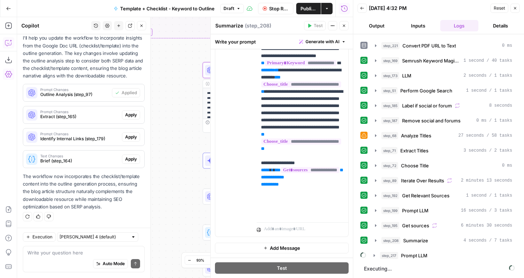
click at [345, 24] on icon "button" at bounding box center [344, 26] width 4 height 4
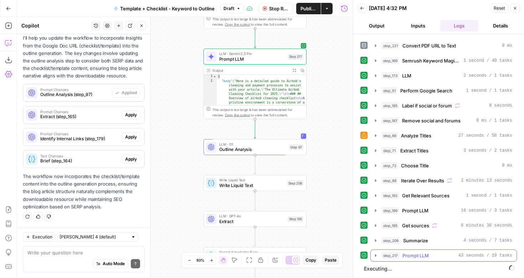
click at [375, 253] on icon "button" at bounding box center [376, 255] width 6 height 6
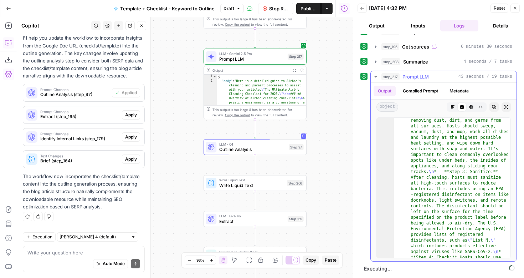
scroll to position [0, 0]
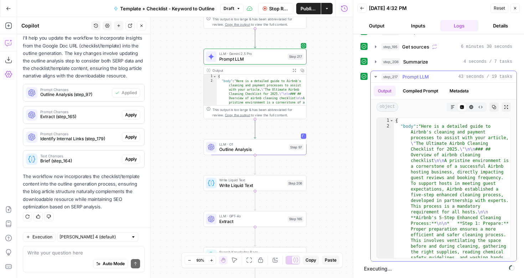
click at [374, 76] on icon "button" at bounding box center [375, 76] width 2 height 1
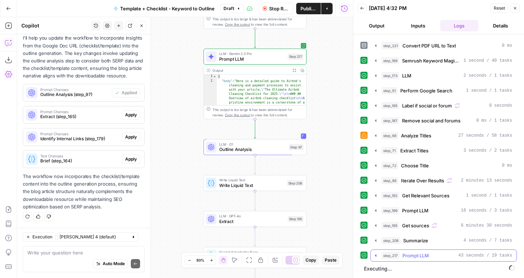
scroll to position [13, 0]
click at [267, 59] on span "Prompt LLM" at bounding box center [252, 59] width 66 height 7
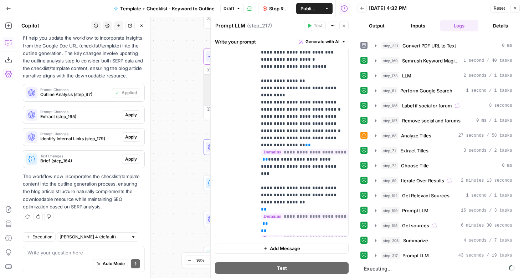
scroll to position [0, 0]
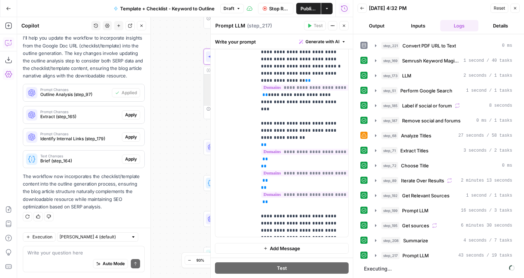
click at [343, 26] on icon "button" at bounding box center [344, 26] width 4 height 4
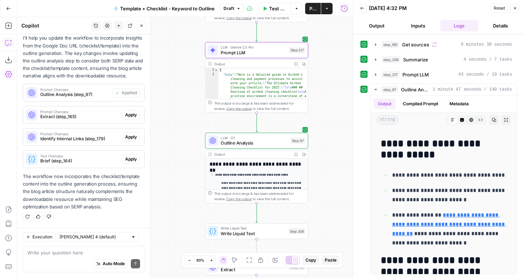
scroll to position [5252, 0]
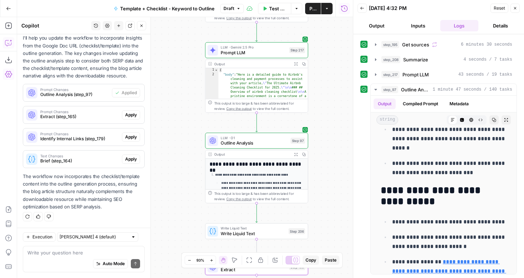
click at [70, 115] on span "Extract (step_165)" at bounding box center [79, 116] width 79 height 6
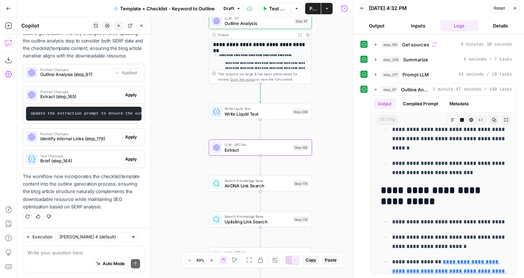
click at [130, 94] on span "Apply" at bounding box center [131, 95] width 12 height 6
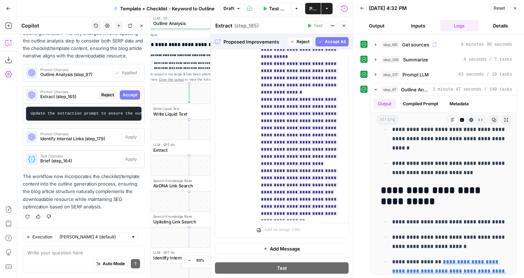
scroll to position [273, 0]
click at [336, 41] on span "Accept All" at bounding box center [335, 41] width 21 height 6
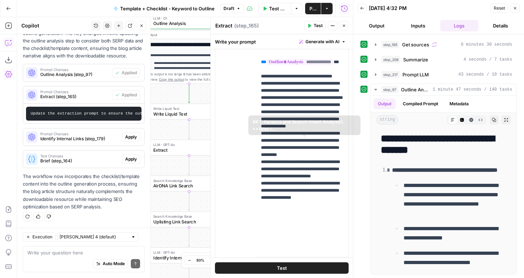
scroll to position [259, 0]
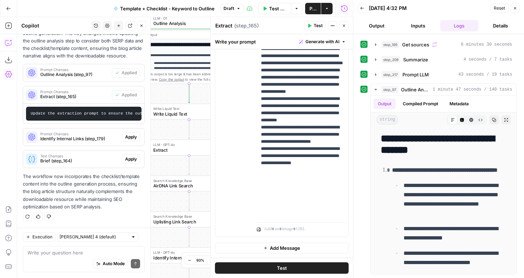
click at [312, 8] on span "Publish" at bounding box center [312, 8] width 7 height 7
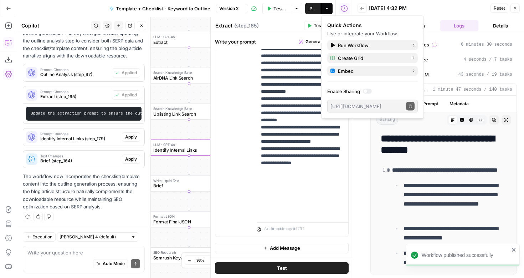
click at [76, 140] on span "Identify Internal Links (step_179)" at bounding box center [79, 138] width 79 height 6
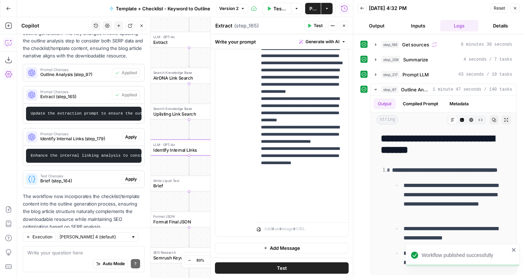
click at [129, 137] on span "Apply" at bounding box center [131, 137] width 12 height 6
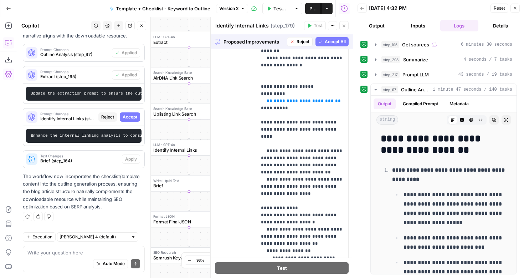
scroll to position [217, 0]
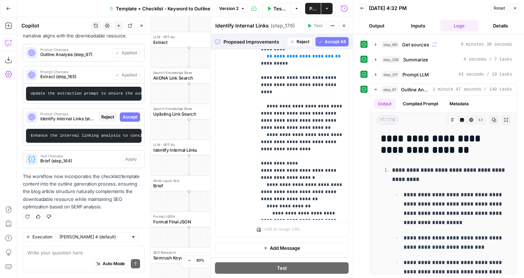
click at [332, 41] on span "Accept All" at bounding box center [335, 41] width 21 height 6
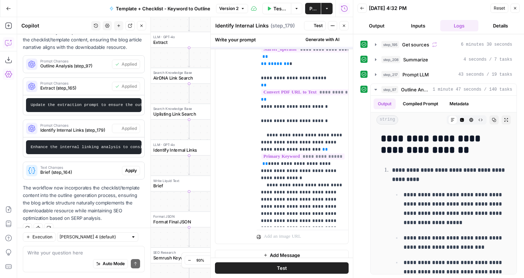
scroll to position [0, 0]
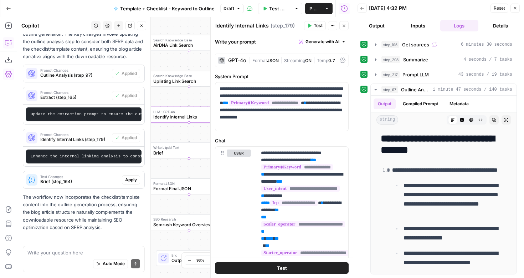
click at [96, 161] on pre "Enhance the internal linking analysis to consider how the checklist/template co…" at bounding box center [83, 156] width 115 height 14
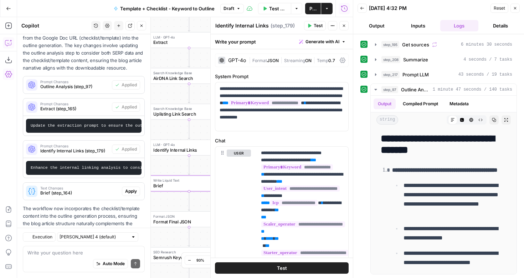
scroll to position [257, 0]
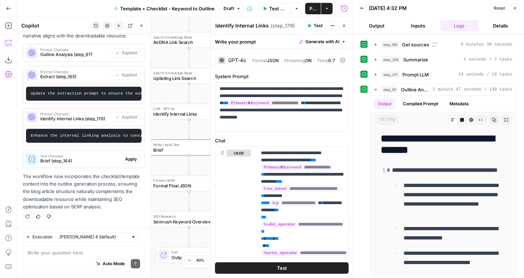
click at [86, 162] on span "Brief (step_164)" at bounding box center [79, 160] width 79 height 6
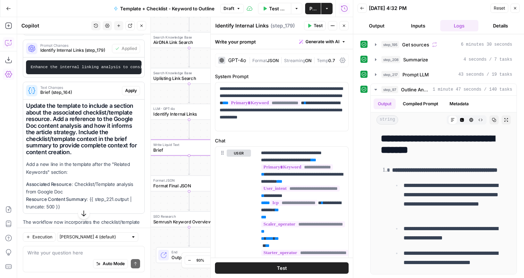
scroll to position [326, 0]
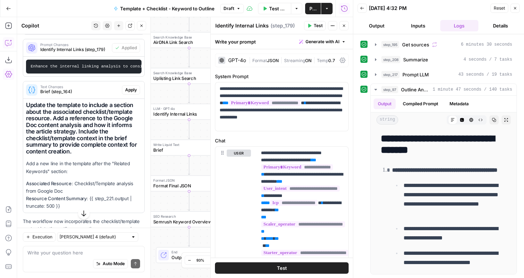
click at [175, 147] on span "Brief" at bounding box center [185, 149] width 65 height 7
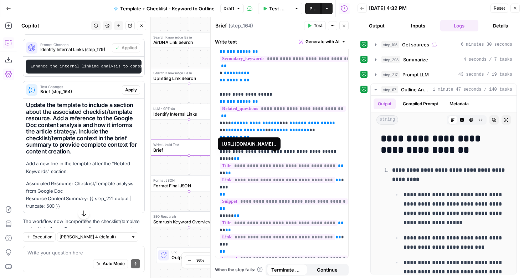
scroll to position [174, 0]
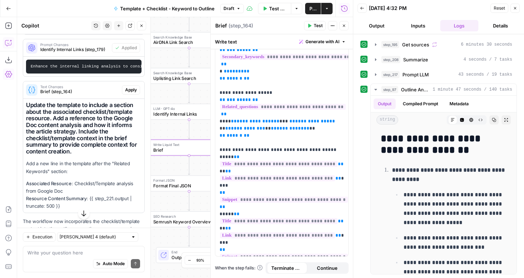
click at [128, 89] on span "Apply" at bounding box center [131, 90] width 12 height 6
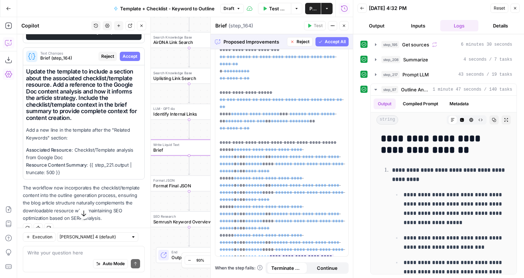
scroll to position [360, 0]
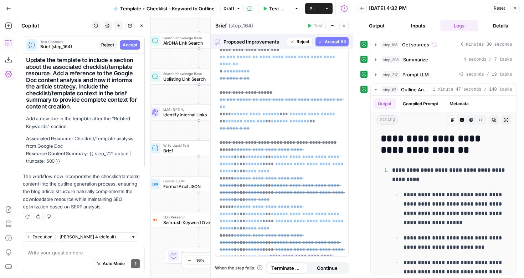
click at [188, 146] on span "Write Liquid Text" at bounding box center [195, 145] width 65 height 5
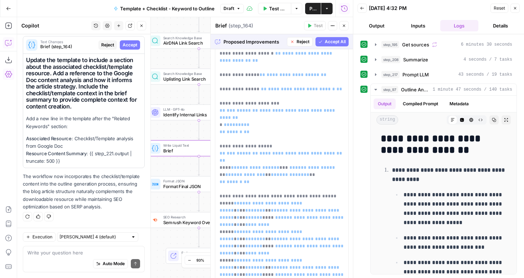
scroll to position [146, 0]
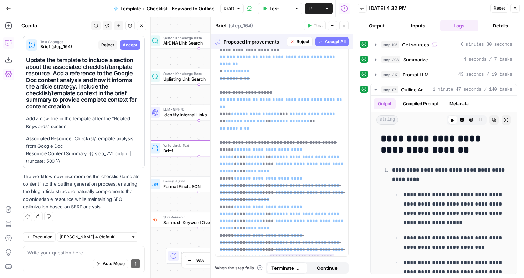
click at [299, 42] on span "Reject" at bounding box center [302, 41] width 13 height 6
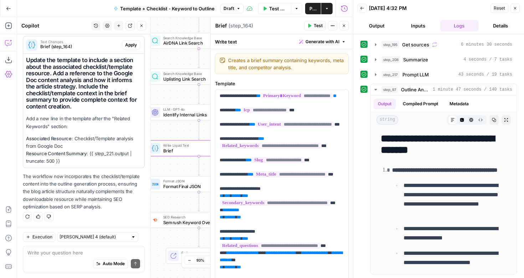
scroll to position [160, 0]
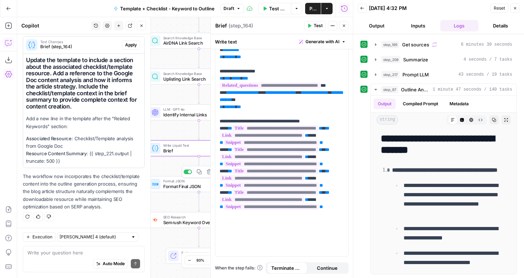
click at [175, 188] on span "Format Final JSON" at bounding box center [196, 186] width 66 height 7
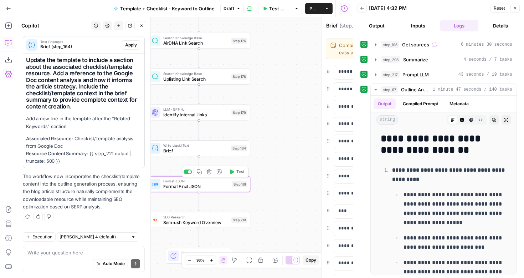
type textarea "Format Final JSON"
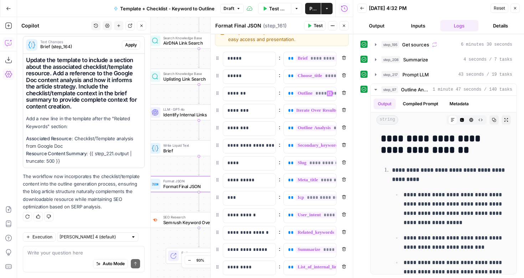
scroll to position [0, 6]
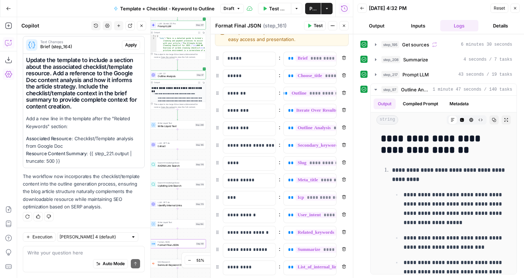
click at [513, 7] on icon "button" at bounding box center [515, 8] width 4 height 4
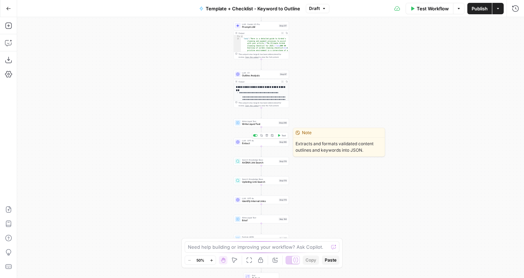
click at [259, 144] on span "Extract" at bounding box center [259, 143] width 35 height 4
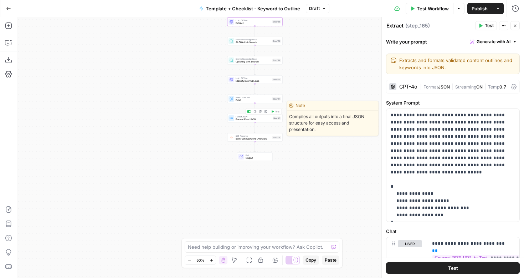
click at [253, 115] on span "Format JSON" at bounding box center [254, 116] width 36 height 3
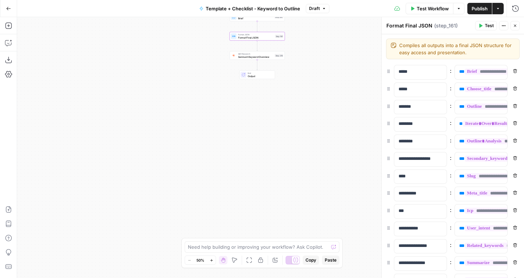
click at [482, 6] on span "Publish" at bounding box center [479, 8] width 16 height 7
